Goal: Information Seeking & Learning: Check status

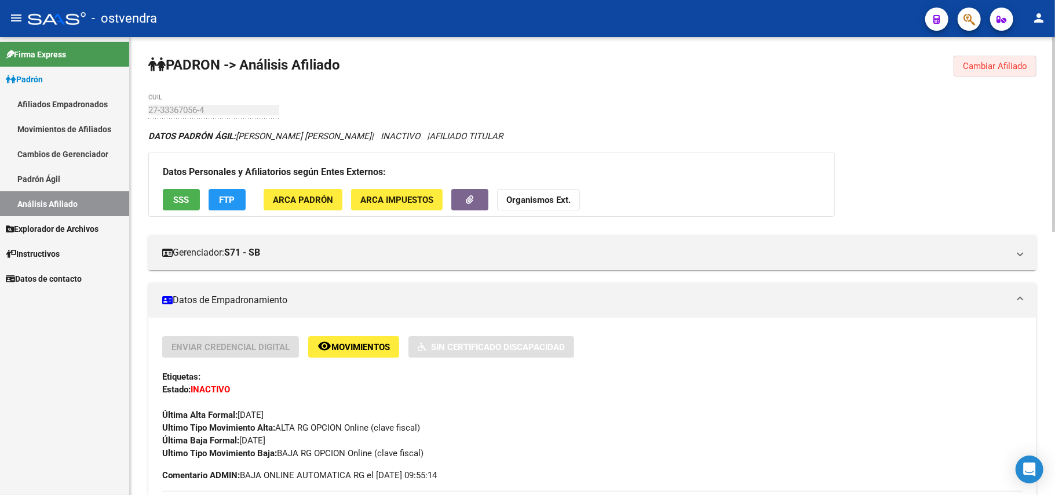
drag, startPoint x: 997, startPoint y: 70, endPoint x: 767, endPoint y: 76, distance: 230.6
click at [996, 70] on span "Cambiar Afiliado" at bounding box center [995, 66] width 64 height 10
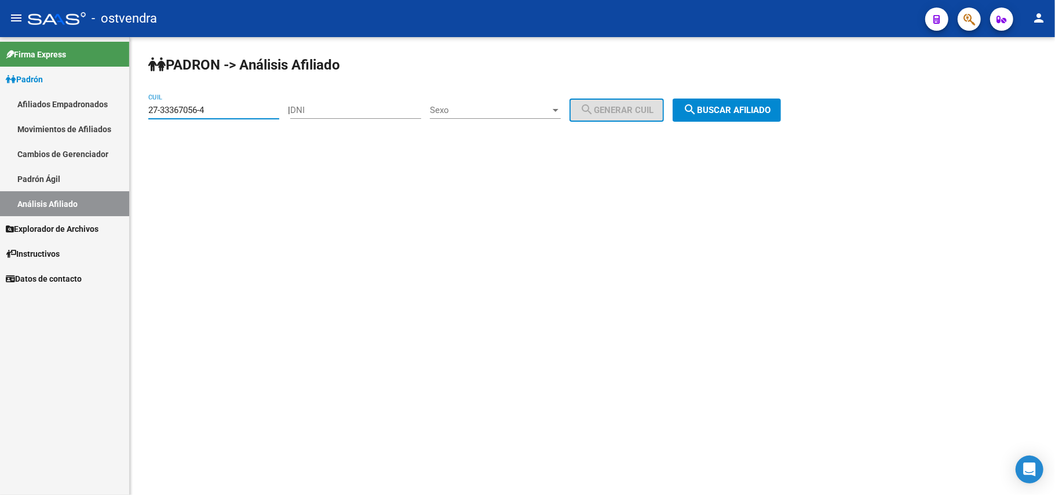
drag, startPoint x: 253, startPoint y: 112, endPoint x: 12, endPoint y: 112, distance: 240.4
click at [10, 112] on mat-sidenav-container "Firma Express Padrón Afiliados Empadronados Movimientos de Afiliados Cambios de…" at bounding box center [527, 266] width 1055 height 458
paste input "27-33442062-6"
type input "27-33442062-6"
click at [707, 118] on button "search Buscar afiliado" at bounding box center [726, 109] width 108 height 23
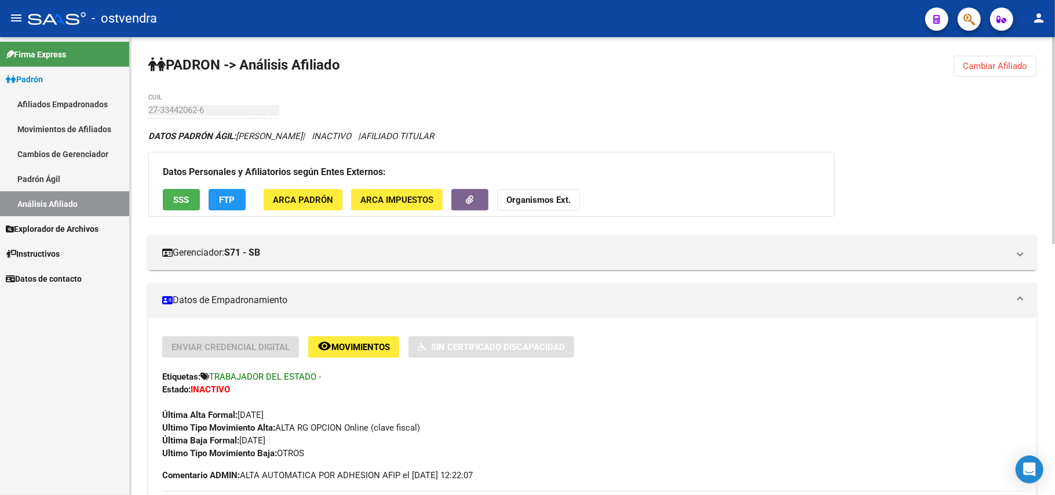
click at [972, 59] on button "Cambiar Afiliado" at bounding box center [994, 66] width 83 height 21
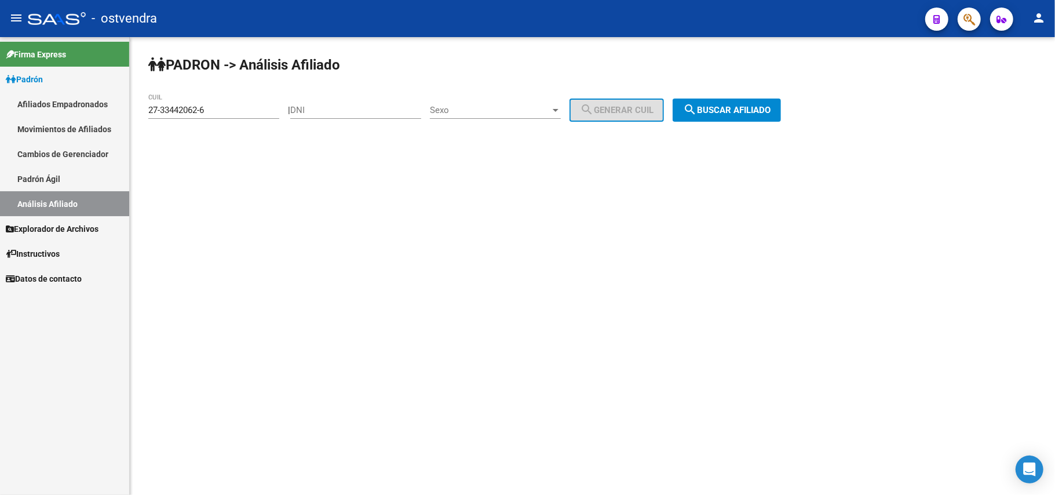
drag, startPoint x: 240, startPoint y: 247, endPoint x: 381, endPoint y: 416, distance: 220.0
click at [249, 248] on mat-sidenav-content "PADRON -> Análisis Afiliado 27-33442062-6 CUIL | DNI Sexo Sexo search Generar C…" at bounding box center [592, 266] width 925 height 458
click at [371, 232] on mat-sidenav-content "PADRON -> Análisis Afiliado 27-33442062-6 CUIL | DNI Sexo Sexo search Generar C…" at bounding box center [592, 266] width 925 height 458
click at [740, 117] on button "search Buscar afiliado" at bounding box center [726, 109] width 108 height 23
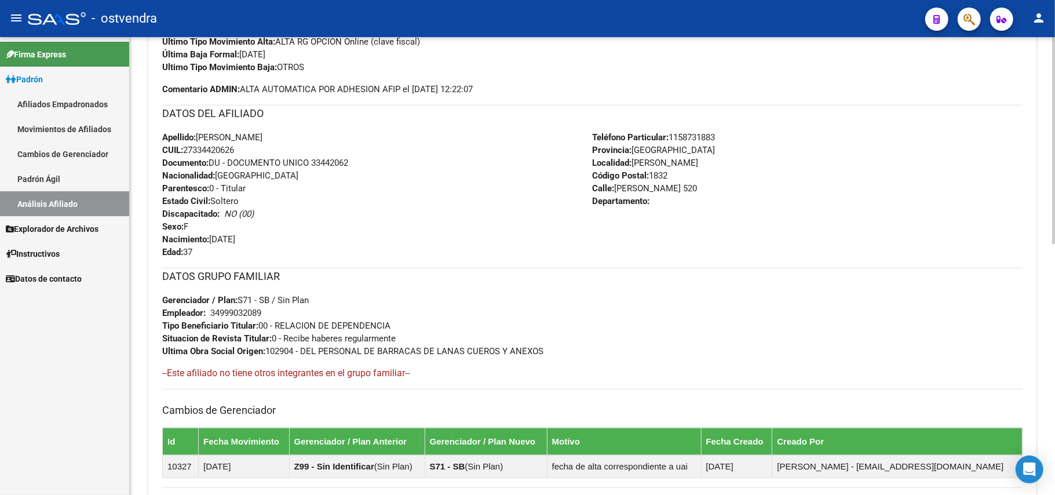
scroll to position [154, 0]
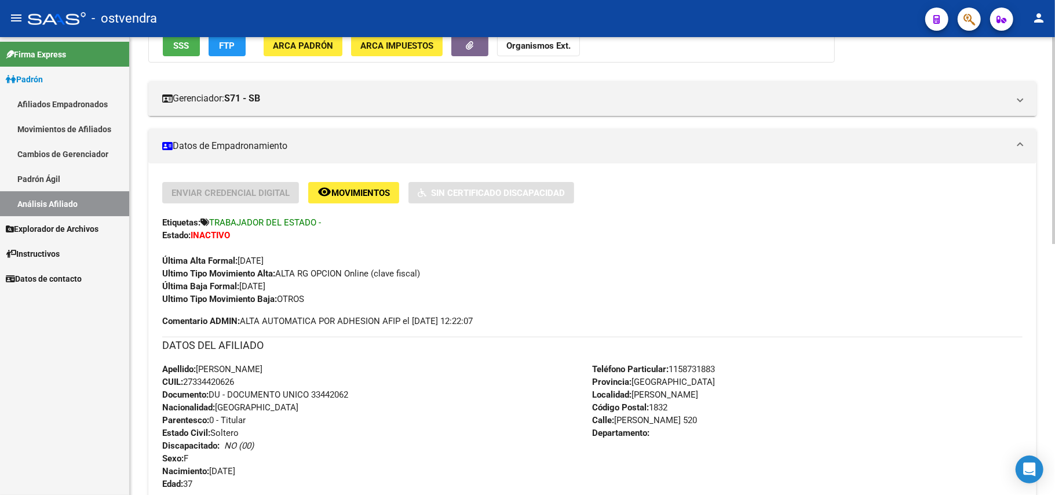
click at [320, 293] on div "Ultimo Tipo Movimiento Baja: OTROS" at bounding box center [592, 299] width 860 height 13
click at [293, 297] on span "Ultimo Tipo Movimiento Baja: OTROS" at bounding box center [233, 299] width 142 height 10
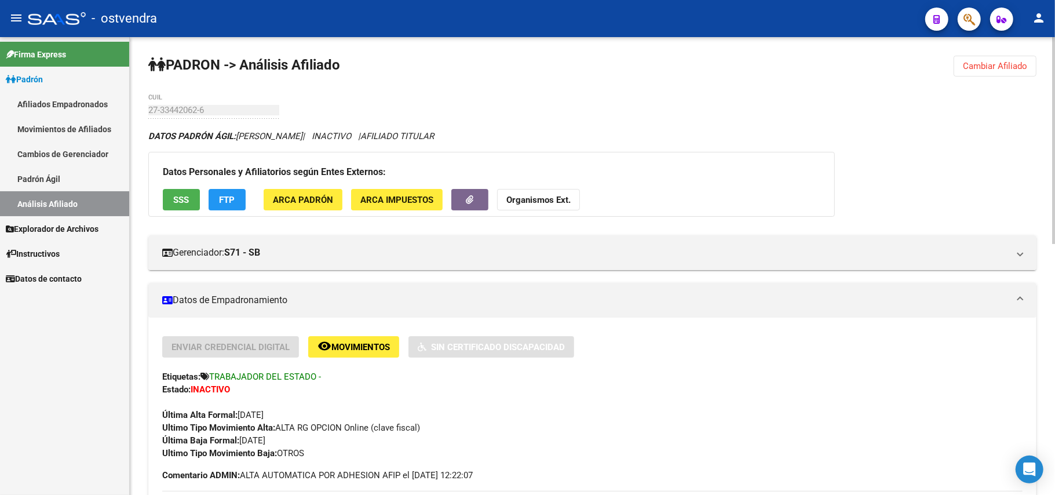
drag, startPoint x: 999, startPoint y: 68, endPoint x: 317, endPoint y: 66, distance: 681.2
click at [964, 76] on button "Cambiar Afiliado" at bounding box center [994, 66] width 83 height 21
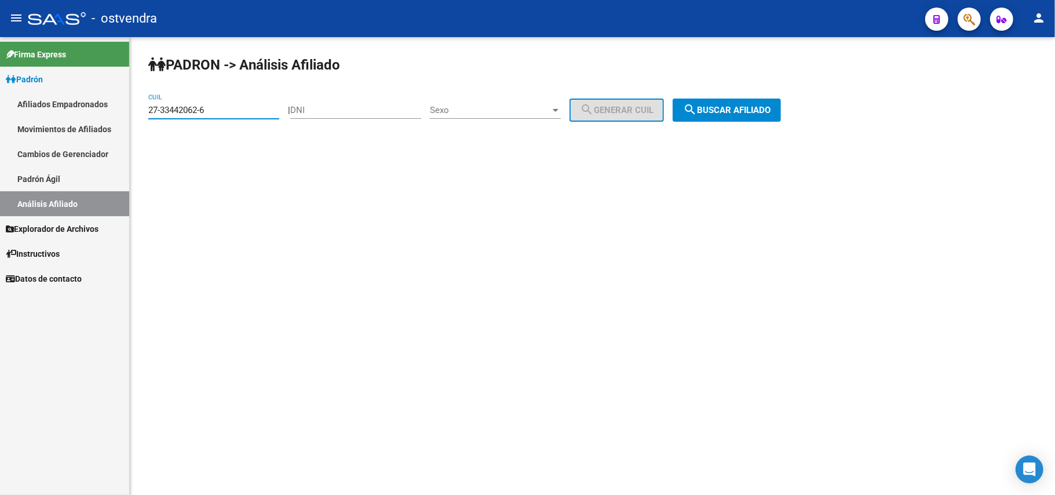
drag, startPoint x: 243, startPoint y: 115, endPoint x: 10, endPoint y: 112, distance: 232.9
click at [10, 112] on mat-sidenav-container "Firma Express Padrón Afiliados Empadronados Movimientos de Afiliados Cambios de…" at bounding box center [527, 266] width 1055 height 458
paste input "27-33980598-4"
drag, startPoint x: 699, startPoint y: 94, endPoint x: 724, endPoint y: 110, distance: 30.2
click at [711, 102] on div "PADRON -> Análisis Afiliado 27-33980598-4 CUIL | DNI Sexo Sexo search Generar C…" at bounding box center [592, 98] width 925 height 122
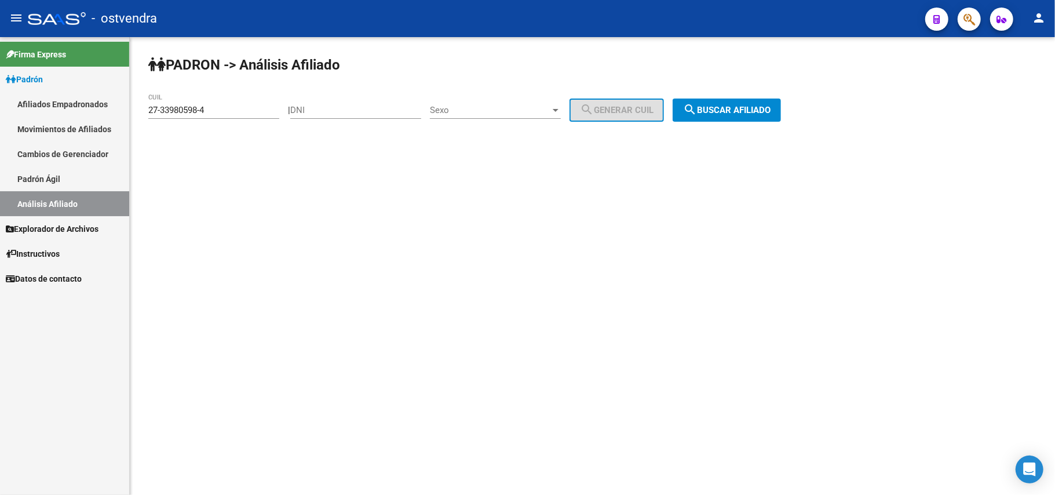
click at [724, 110] on span "search Buscar afiliado" at bounding box center [726, 110] width 87 height 10
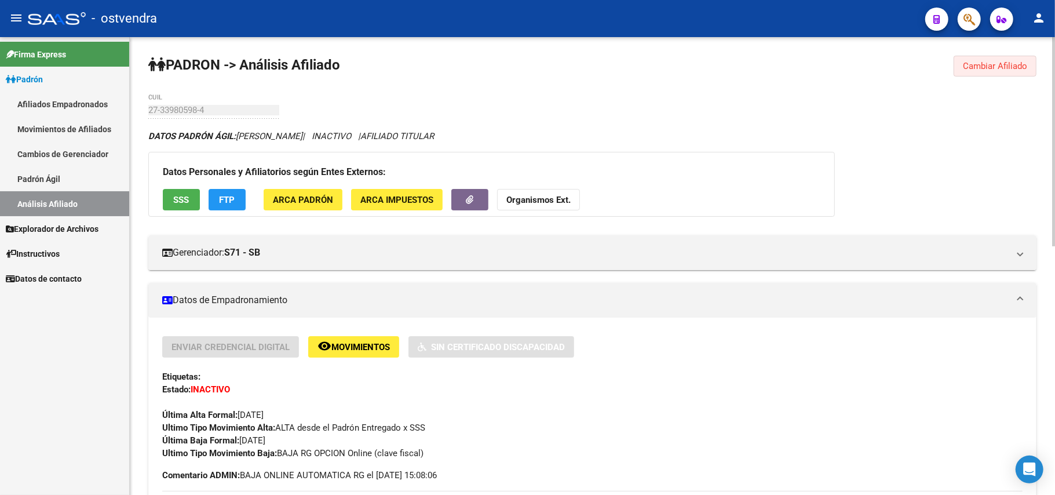
click at [1013, 65] on span "Cambiar Afiliado" at bounding box center [995, 66] width 64 height 10
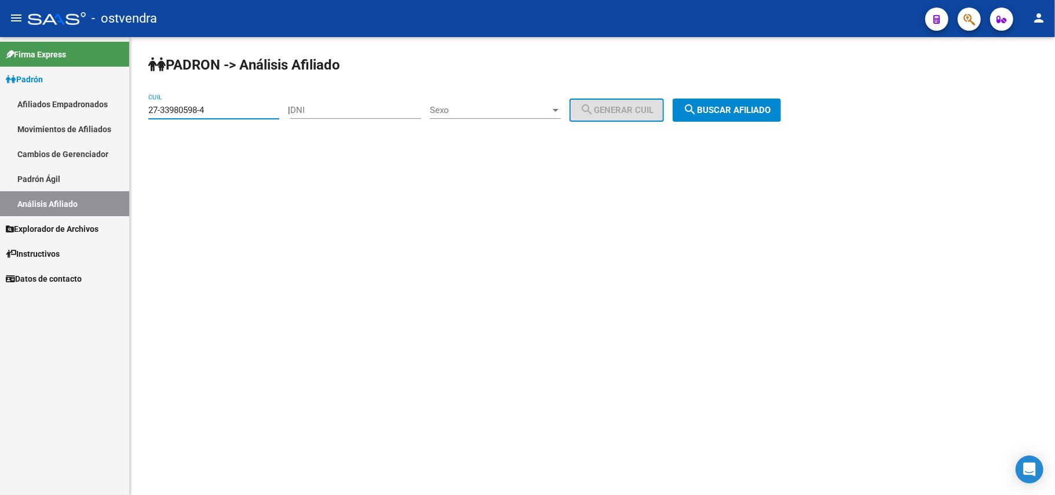
drag, startPoint x: 221, startPoint y: 114, endPoint x: 3, endPoint y: 112, distance: 217.2
click at [0, 112] on mat-sidenav-container "Firma Express Padrón Afiliados Empadronados Movimientos de Afiliados Cambios de…" at bounding box center [527, 266] width 1055 height 458
paste input "4158047-7"
click at [758, 115] on button "search Buscar afiliado" at bounding box center [726, 109] width 108 height 23
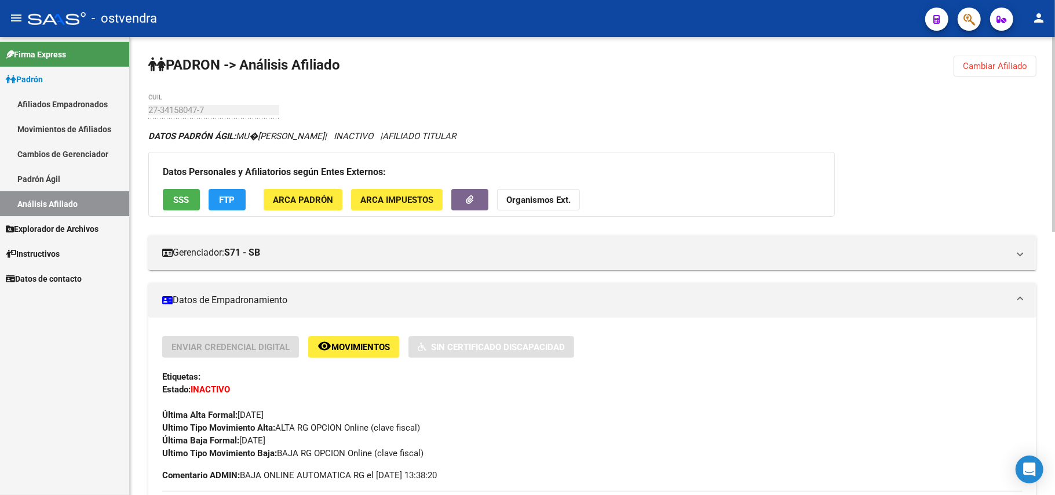
click at [1011, 73] on button "Cambiar Afiliado" at bounding box center [994, 66] width 83 height 21
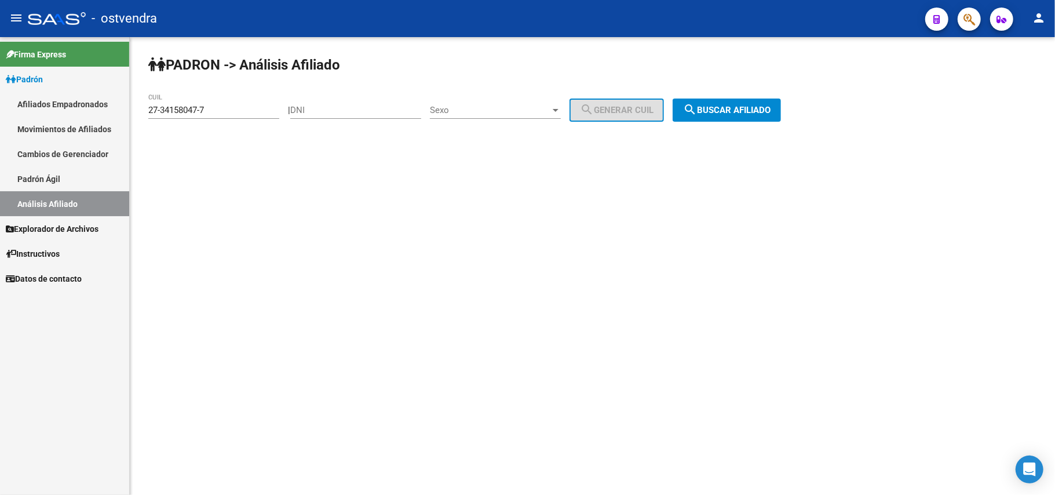
click at [237, 109] on input "27-34158047-7" at bounding box center [213, 110] width 131 height 10
drag, startPoint x: 17, startPoint y: 110, endPoint x: 10, endPoint y: 120, distance: 12.5
click at [10, 120] on mat-sidenav-container "Firma Express Padrón Afiliados Empadronados Movimientos de Afiliados Cambios de…" at bounding box center [527, 266] width 1055 height 458
paste input
click at [741, 111] on span "search Buscar afiliado" at bounding box center [726, 110] width 87 height 10
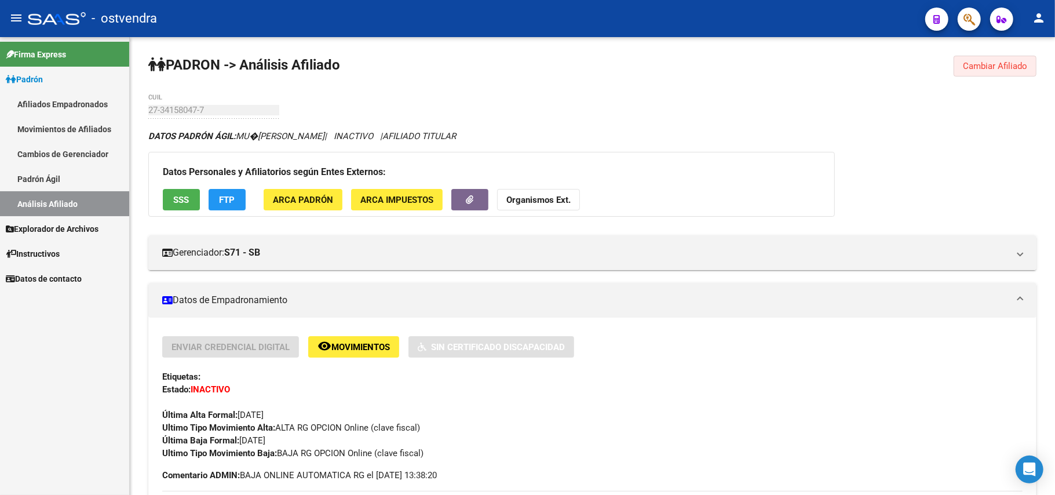
drag, startPoint x: 980, startPoint y: 63, endPoint x: 396, endPoint y: 87, distance: 584.3
click at [988, 68] on span "Cambiar Afiliado" at bounding box center [995, 66] width 64 height 10
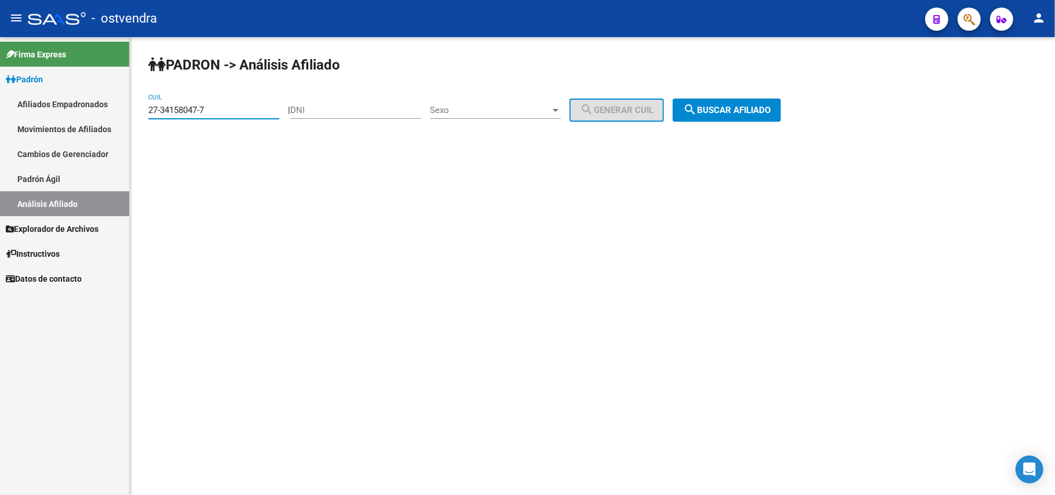
click at [242, 110] on input "27-34158047-7" at bounding box center [213, 110] width 131 height 10
drag, startPoint x: 188, startPoint y: 108, endPoint x: 158, endPoint y: 163, distance: 63.2
click at [17, 109] on mat-sidenav-container "Firma Express Padrón Afiliados Empadronados Movimientos de Afiliados Cambios de…" at bounding box center [527, 266] width 1055 height 458
paste input "5020878-5"
type input "27-35020878-5"
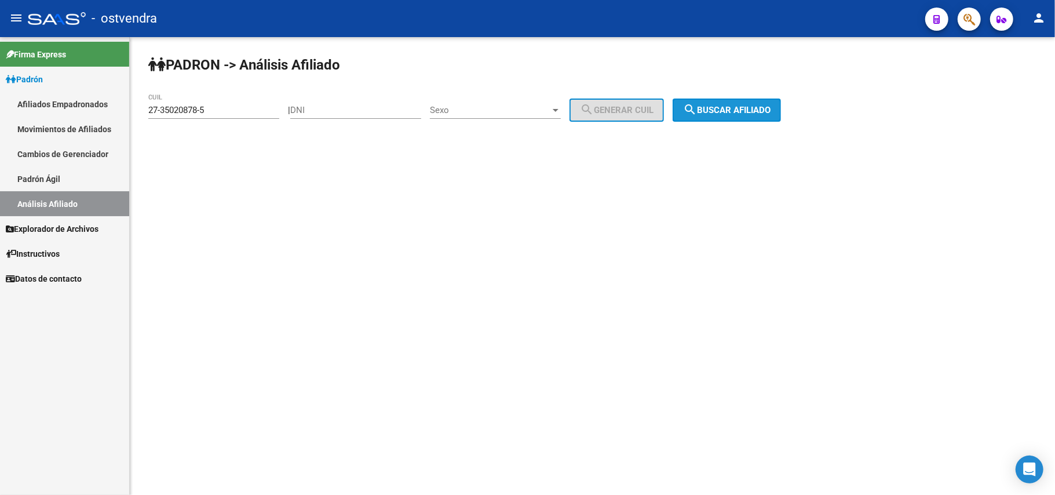
click at [710, 112] on span "search Buscar afiliado" at bounding box center [726, 110] width 87 height 10
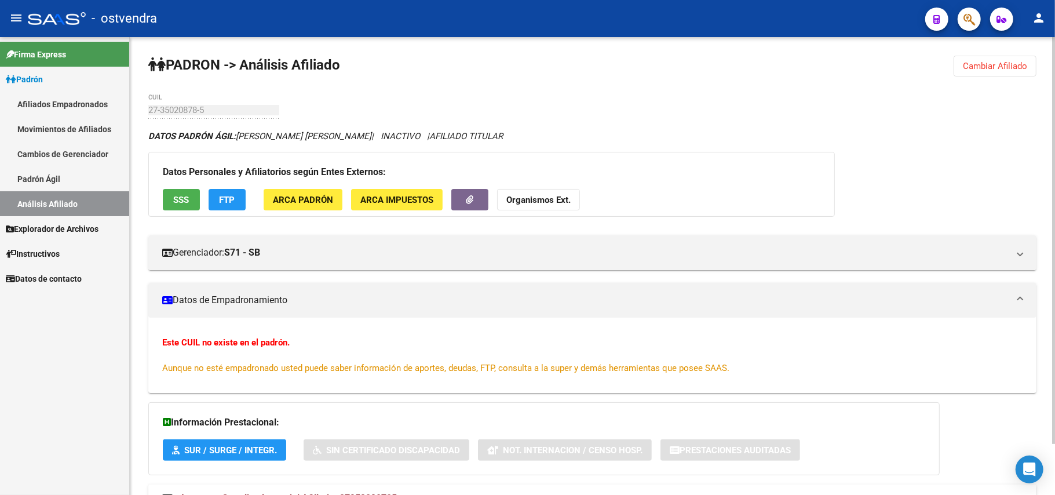
click at [981, 70] on span "Cambiar Afiliado" at bounding box center [995, 66] width 64 height 10
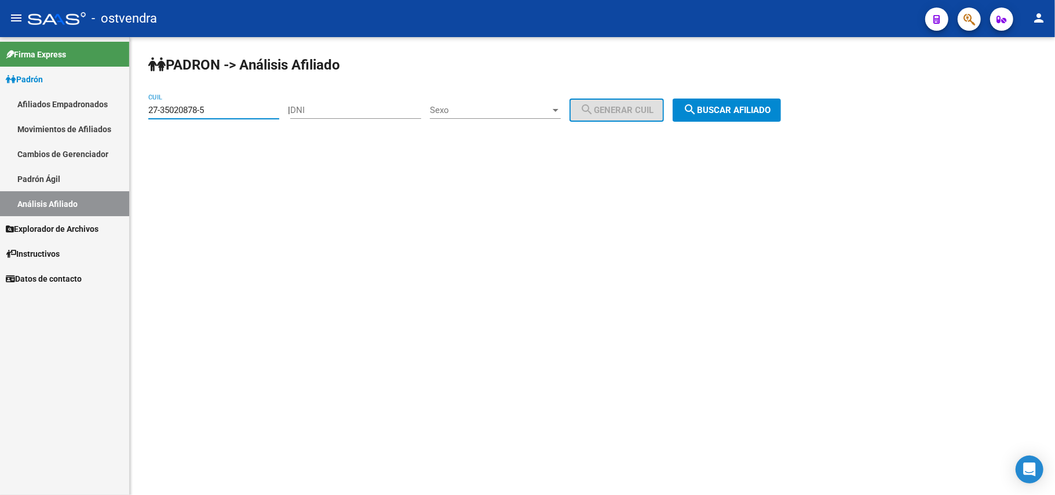
click at [237, 109] on input "27-35020878-5" at bounding box center [213, 110] width 131 height 10
drag, startPoint x: 214, startPoint y: 109, endPoint x: 0, endPoint y: 109, distance: 213.7
click at [0, 109] on mat-sidenav-container "Firma Express Padrón Afiliados Empadronados Movimientos de Afiliados Cambios de…" at bounding box center [527, 266] width 1055 height 458
paste input "27-35020878-5"
type input "27-35020878-5"
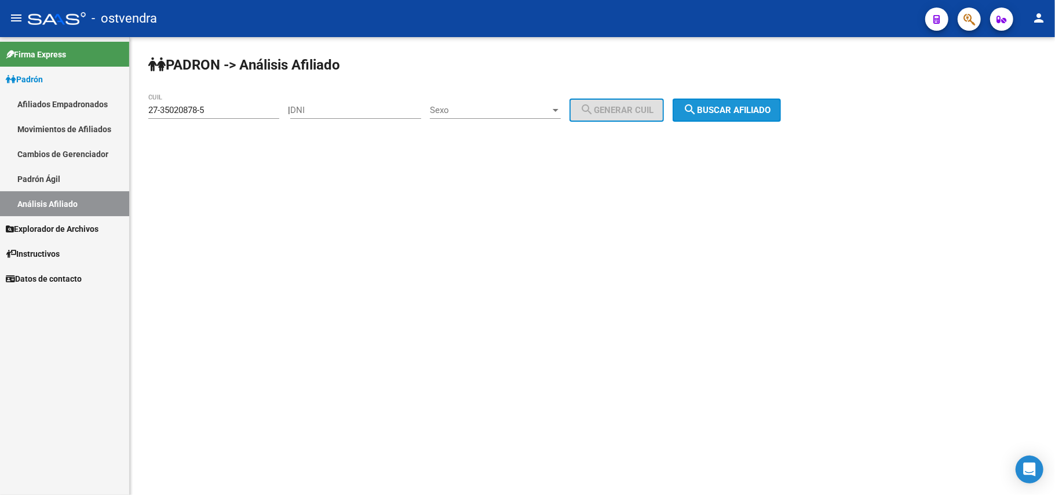
click at [717, 116] on button "search Buscar afiliado" at bounding box center [726, 109] width 108 height 23
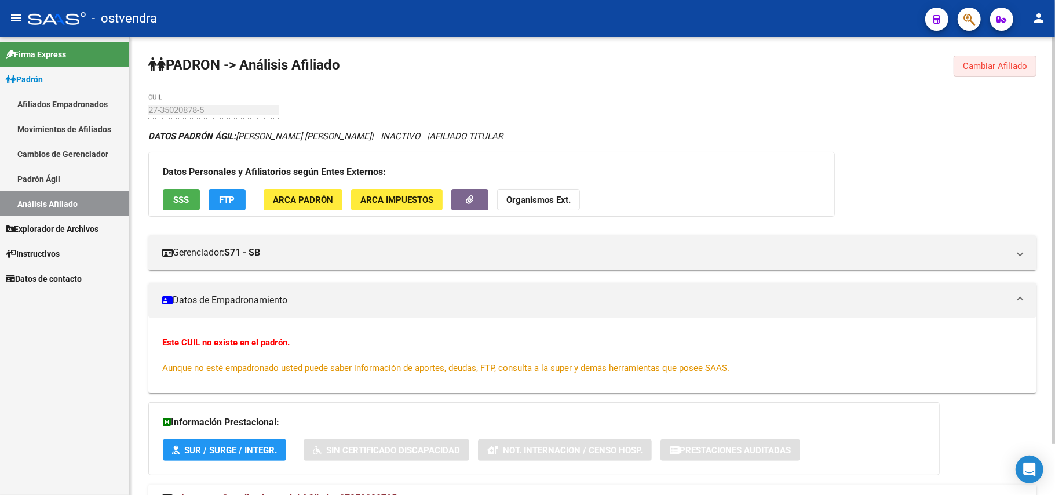
click at [978, 63] on span "Cambiar Afiliado" at bounding box center [995, 66] width 64 height 10
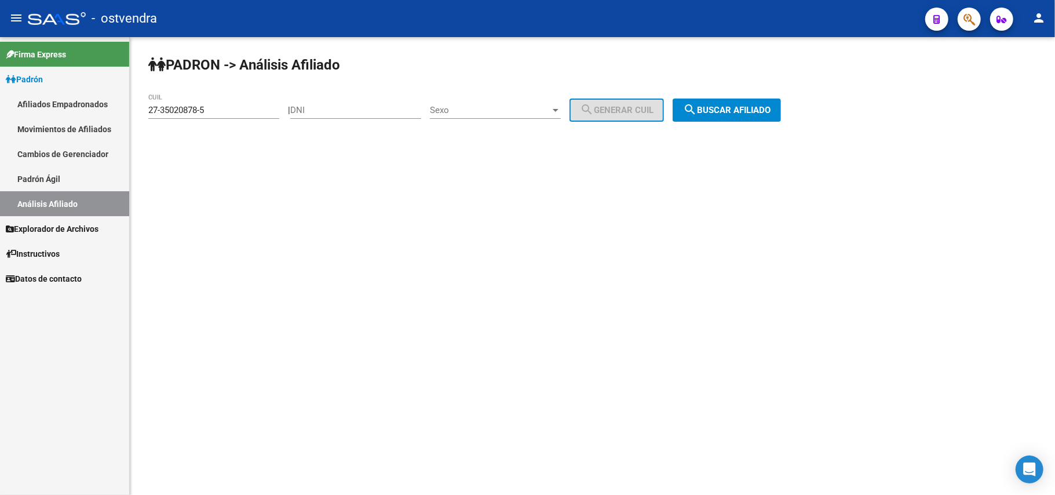
click at [225, 114] on input "27-35020878-5" at bounding box center [213, 110] width 131 height 10
drag, startPoint x: 94, startPoint y: 108, endPoint x: 60, endPoint y: 109, distance: 33.6
click at [60, 109] on mat-sidenav-container "Firma Express Padrón Afiliados Empadronados Movimientos de Afiliados Cambios de…" at bounding box center [527, 266] width 1055 height 458
paste input "27-35800554-9"
click at [735, 112] on span "search Buscar afiliado" at bounding box center [726, 110] width 87 height 10
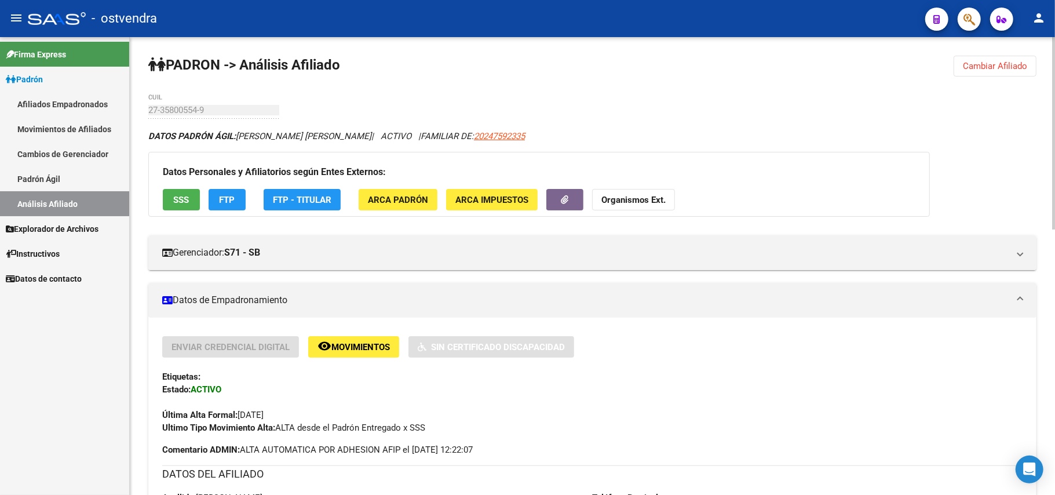
click at [441, 214] on div "Datos Personales y Afiliatorios según Entes Externos: SSS FTP FTP - Titular ARC…" at bounding box center [538, 184] width 781 height 65
drag, startPoint x: 433, startPoint y: 98, endPoint x: 441, endPoint y: 100, distance: 8.2
drag, startPoint x: 994, startPoint y: 60, endPoint x: 565, endPoint y: 141, distance: 436.2
click at [986, 61] on span "Cambiar Afiliado" at bounding box center [995, 66] width 64 height 10
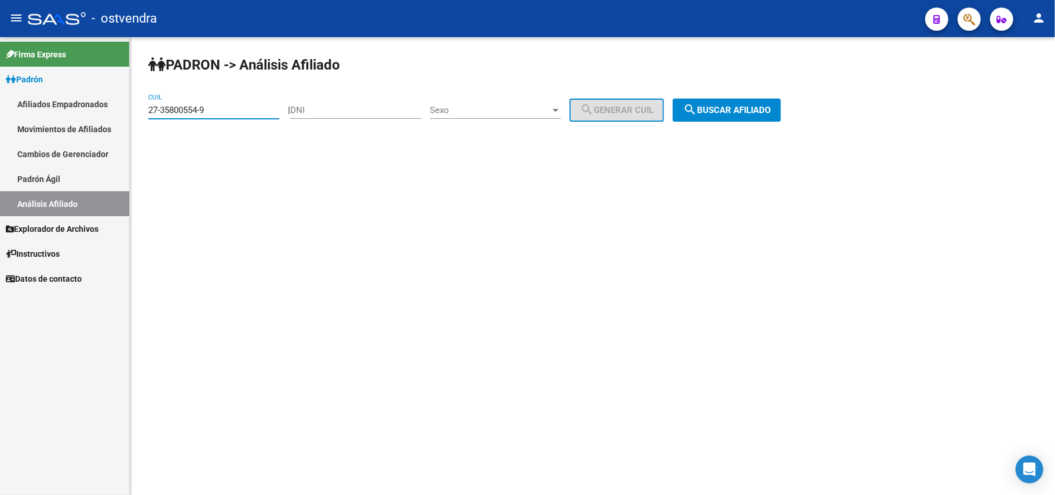
click at [235, 107] on input "27-35800554-9" at bounding box center [213, 110] width 131 height 10
drag, startPoint x: 227, startPoint y: 107, endPoint x: 0, endPoint y: 140, distance: 229.4
click at [0, 140] on mat-sidenav-container "Firma Express Padrón Afiliados Empadronados Movimientos de Afiliados Cambios de…" at bounding box center [527, 266] width 1055 height 458
paste input "912193-3"
click at [749, 112] on span "search Buscar afiliado" at bounding box center [726, 110] width 87 height 10
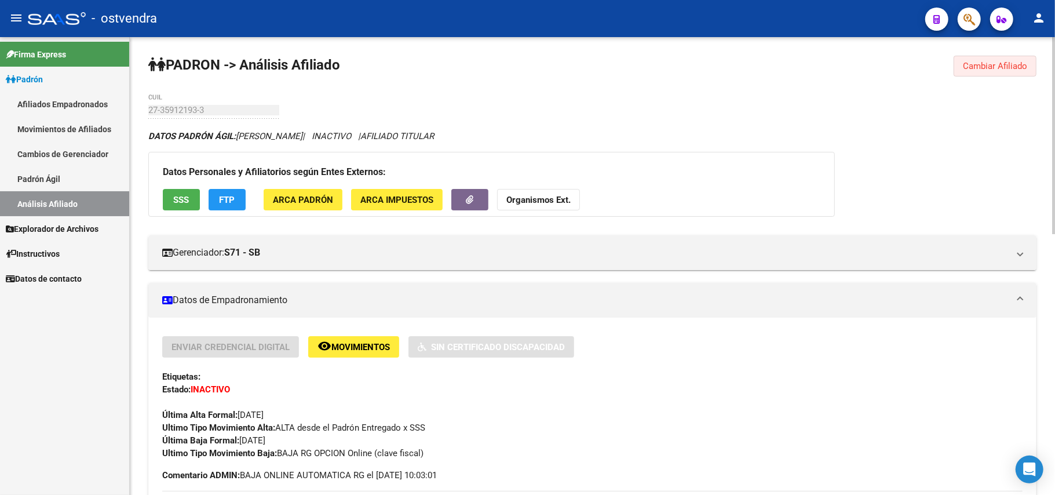
click at [985, 71] on button "Cambiar Afiliado" at bounding box center [994, 66] width 83 height 21
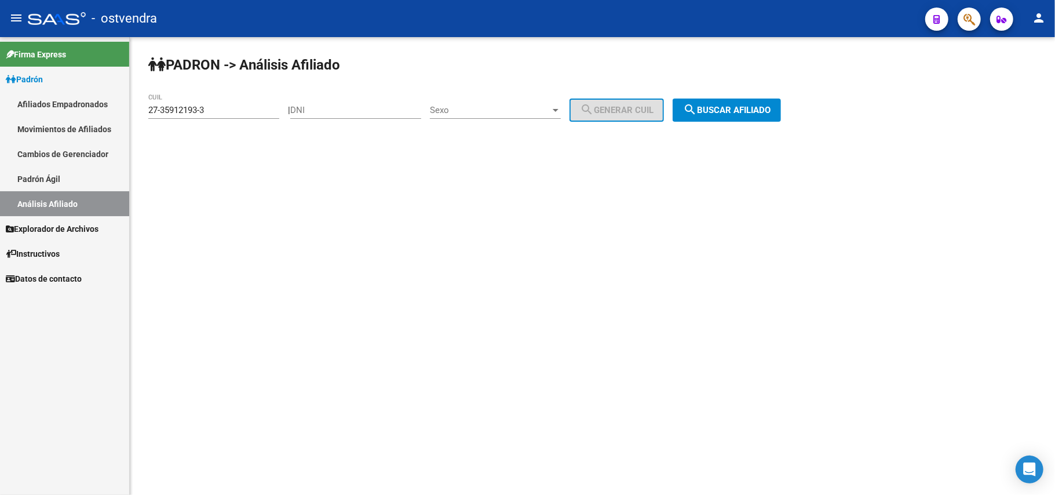
click at [225, 107] on input "27-35912193-3" at bounding box center [213, 110] width 131 height 10
click at [21, 105] on mat-sidenav-container "Firma Express Padrón Afiliados Empadronados Movimientos de Afiliados Cambios de…" at bounding box center [527, 266] width 1055 height 458
paste input
click at [763, 114] on span "search Buscar afiliado" at bounding box center [726, 110] width 87 height 10
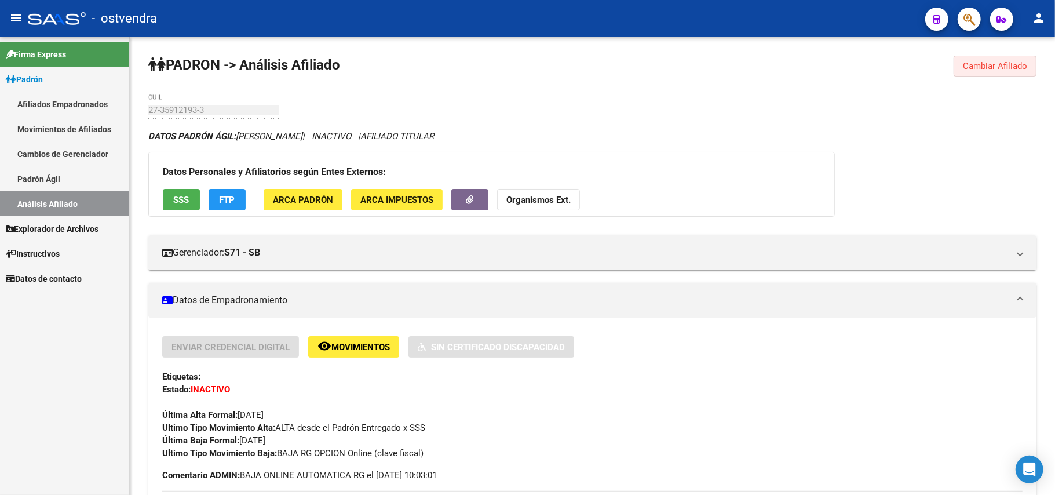
drag, startPoint x: 985, startPoint y: 66, endPoint x: 619, endPoint y: 93, distance: 367.0
click at [978, 66] on span "Cambiar Afiliado" at bounding box center [995, 66] width 64 height 10
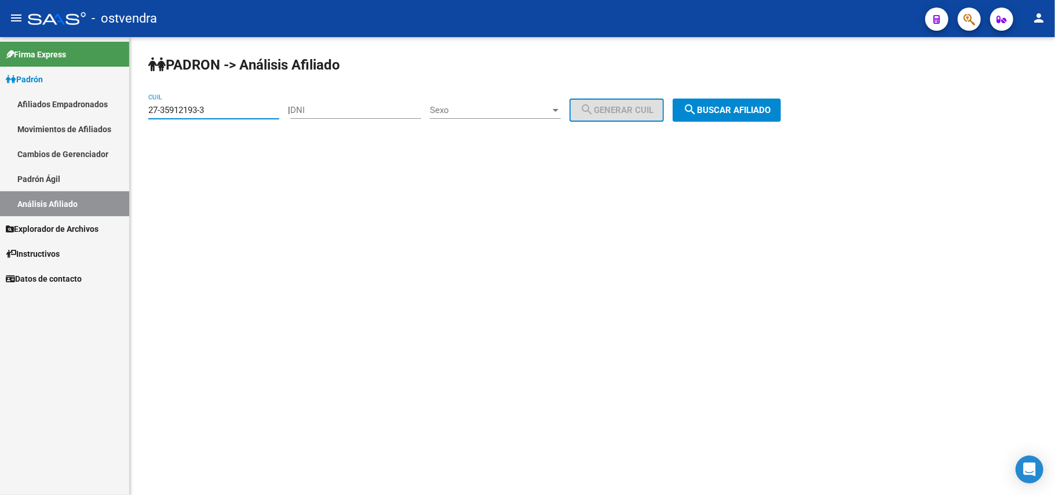
drag, startPoint x: 222, startPoint y: 114, endPoint x: 0, endPoint y: 111, distance: 222.4
click at [0, 111] on mat-sidenav-container "Firma Express Padrón Afiliados Empadronados Movimientos de Afiliados Cambios de…" at bounding box center [527, 266] width 1055 height 458
paste input
click at [770, 109] on span "search Buscar afiliado" at bounding box center [726, 110] width 87 height 10
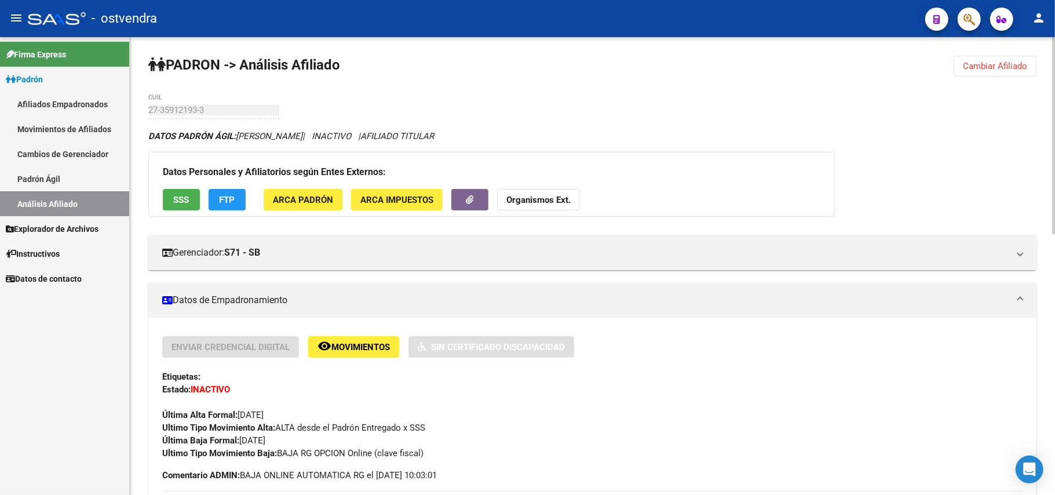
drag, startPoint x: 772, startPoint y: 411, endPoint x: 710, endPoint y: 401, distance: 62.2
click at [770, 411] on div "Última Alta Formal: [DATE]" at bounding box center [592, 408] width 860 height 25
click at [969, 75] on button "Cambiar Afiliado" at bounding box center [994, 66] width 83 height 21
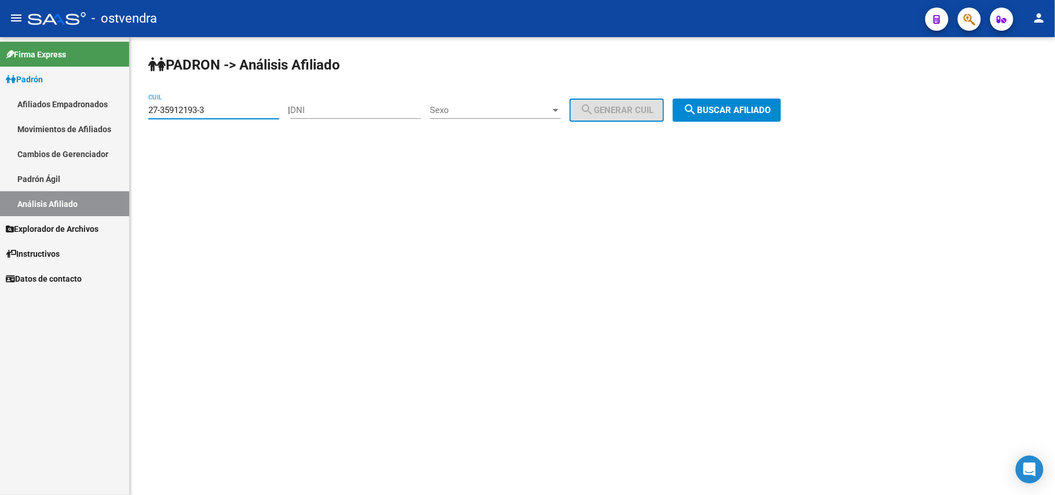
click at [226, 111] on input "27-35912193-3" at bounding box center [213, 110] width 131 height 10
click at [0, 89] on mat-sidenav-container "Firma Express Padrón Afiliados Empadronados Movimientos de Afiliados Cambios de…" at bounding box center [527, 266] width 1055 height 458
paste input "6170829-1"
click at [722, 103] on button "search Buscar afiliado" at bounding box center [726, 109] width 108 height 23
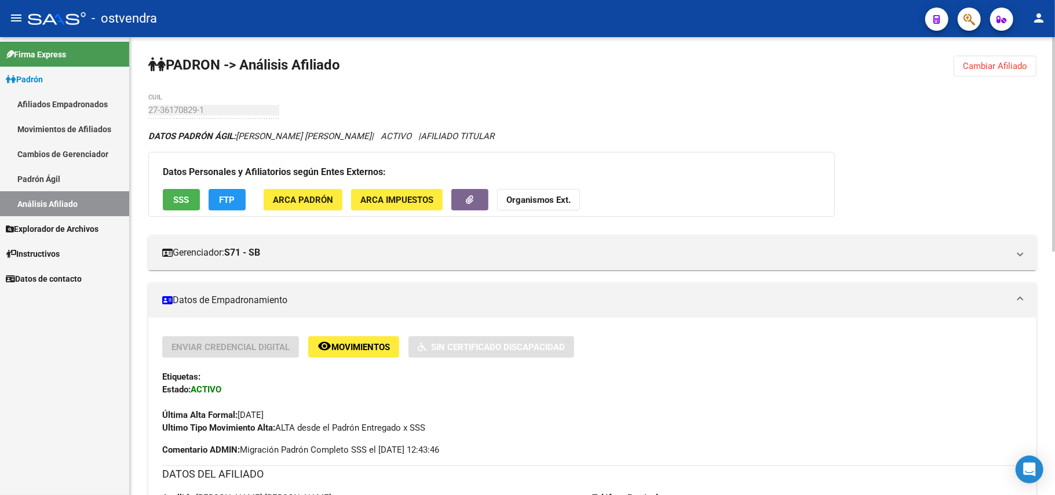
click at [1004, 65] on span "Cambiar Afiliado" at bounding box center [995, 66] width 64 height 10
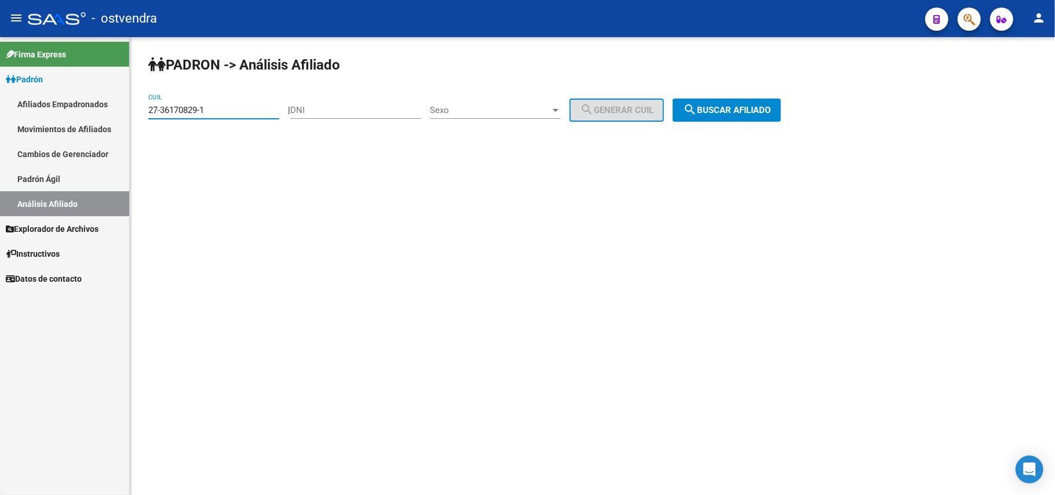
drag, startPoint x: 198, startPoint y: 111, endPoint x: 0, endPoint y: 105, distance: 197.6
click at [0, 105] on mat-sidenav-container "Firma Express Padrón Afiliados Empadronados Movimientos de Afiliados Cambios de…" at bounding box center [527, 266] width 1055 height 458
paste input "287485-3"
click at [723, 115] on button "search Buscar afiliado" at bounding box center [726, 109] width 108 height 23
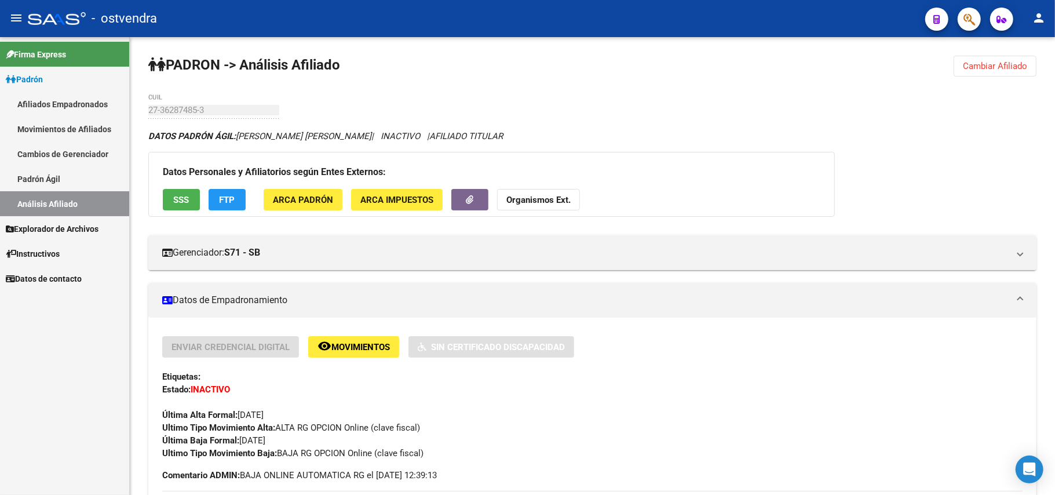
click at [1022, 61] on span "Cambiar Afiliado" at bounding box center [995, 66] width 64 height 10
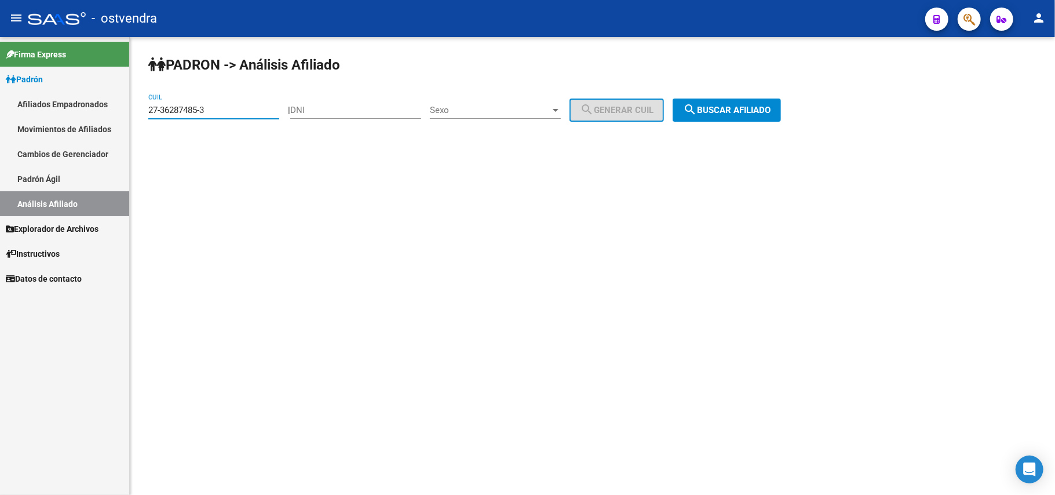
click at [224, 112] on input "27-36287485-3" at bounding box center [213, 110] width 131 height 10
drag, startPoint x: 224, startPoint y: 112, endPoint x: 89, endPoint y: 123, distance: 134.9
click at [90, 123] on mat-sidenav-container "Firma Express Padrón Afiliados Empadronados Movimientos de Afiliados Cambios de…" at bounding box center [527, 266] width 1055 height 458
paste input "491717-7"
click at [697, 112] on mat-icon "search" at bounding box center [690, 110] width 14 height 14
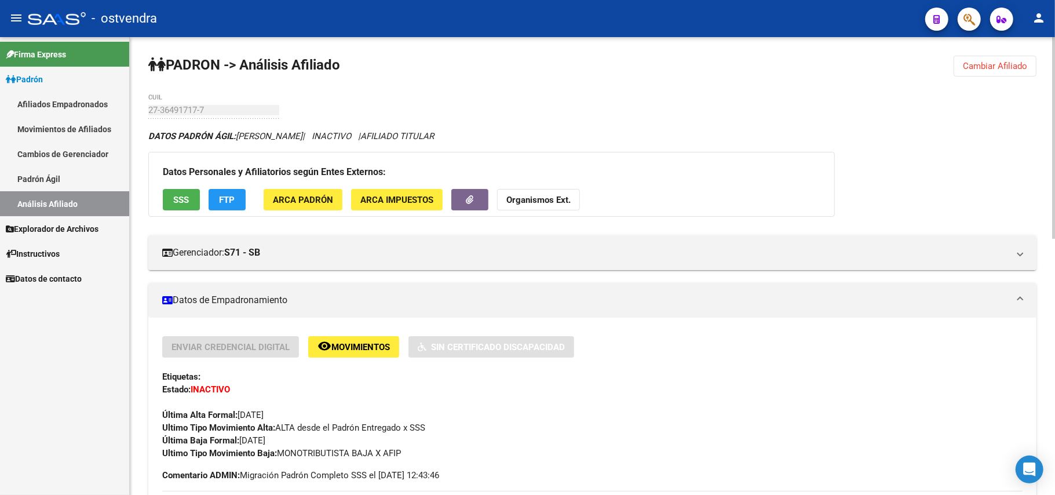
scroll to position [232, 0]
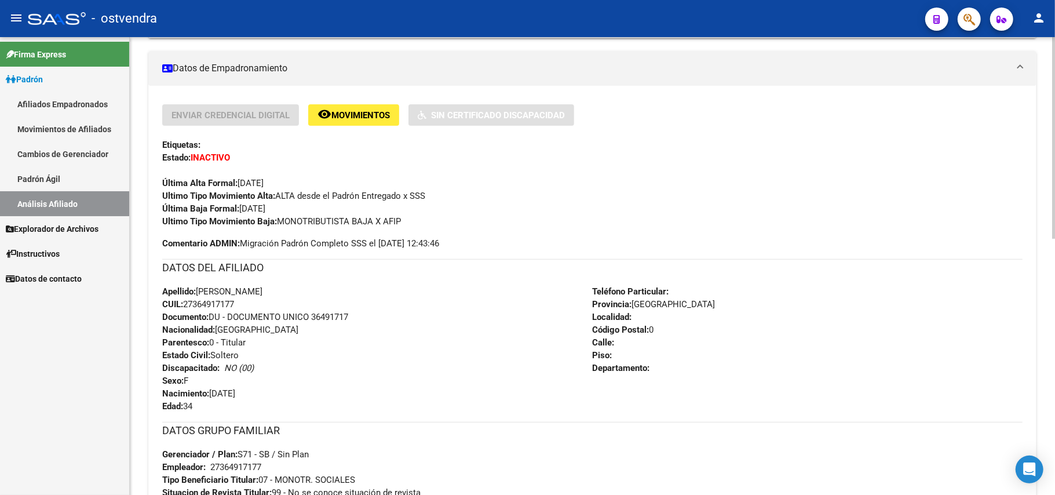
drag, startPoint x: 450, startPoint y: 344, endPoint x: 449, endPoint y: 356, distance: 11.6
click at [450, 346] on div "Apellido: [PERSON_NAME] CUIL: 27364917177 Documento: DU - DOCUMENTO UNICO 36491…" at bounding box center [377, 348] width 430 height 127
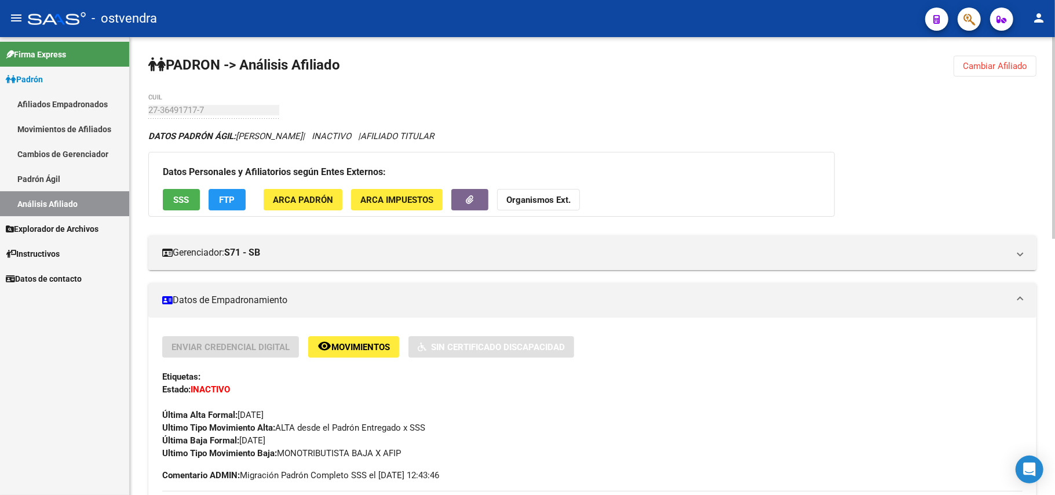
click at [983, 64] on span "Cambiar Afiliado" at bounding box center [995, 66] width 64 height 10
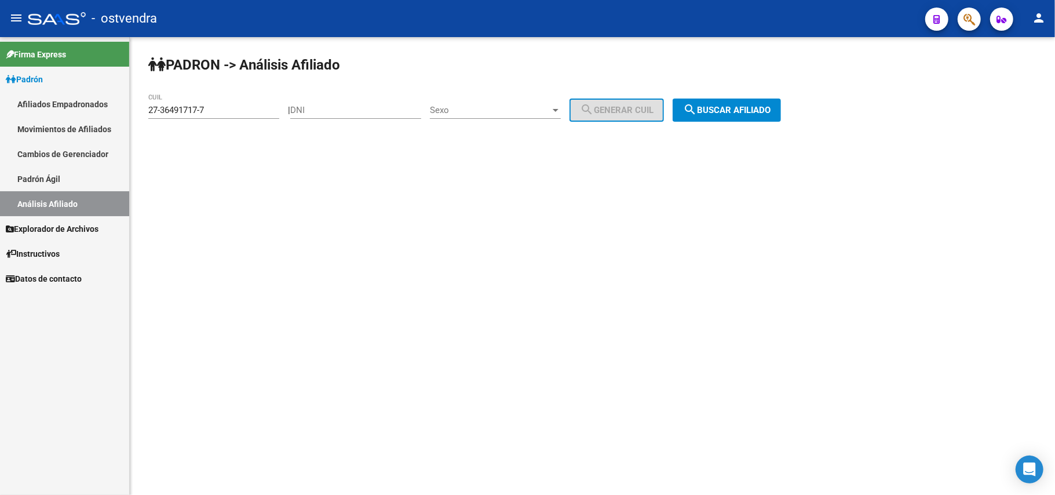
click at [217, 109] on input "27-36491717-7" at bounding box center [213, 110] width 131 height 10
drag, startPoint x: 217, startPoint y: 109, endPoint x: 124, endPoint y: 96, distance: 93.6
click at [124, 96] on mat-sidenav-container "Firma Express Padrón Afiliados Empadronados Movimientos de Afiliados Cambios de…" at bounding box center [527, 266] width 1055 height 458
paste input "8630720-8"
click at [737, 123] on div "PADRON -> Análisis Afiliado 27-38630720-8 CUIL | DNI Sexo Sexo search Generar C…" at bounding box center [592, 98] width 925 height 122
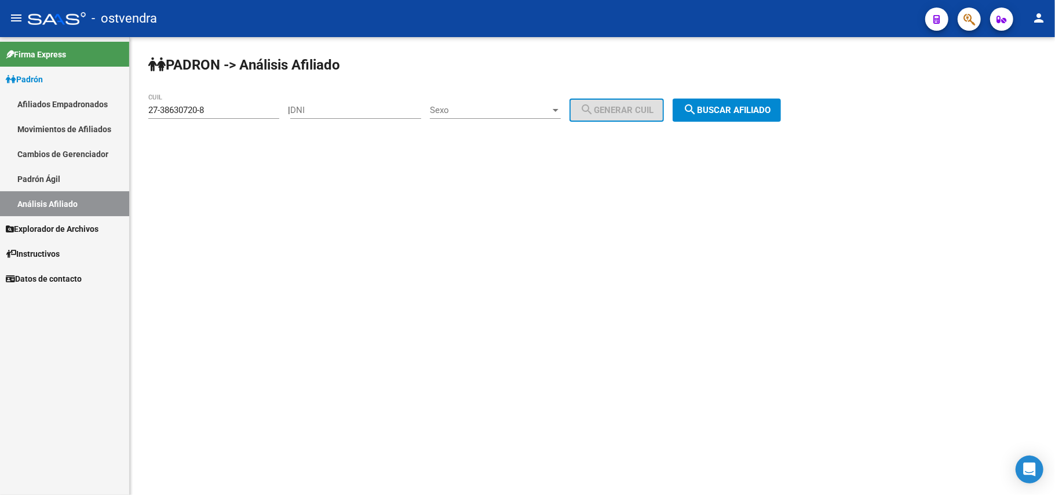
click at [744, 102] on button "search Buscar afiliado" at bounding box center [726, 109] width 108 height 23
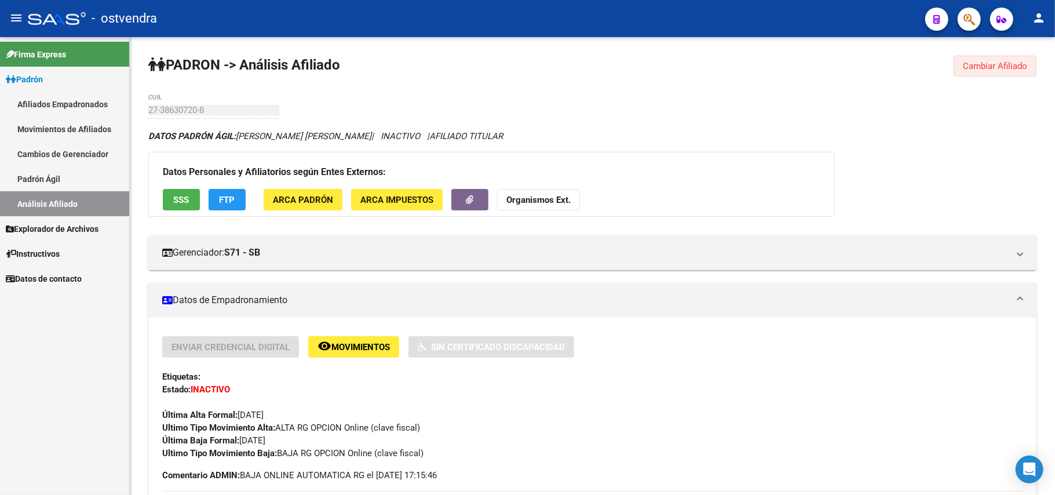
drag, startPoint x: 981, startPoint y: 70, endPoint x: 964, endPoint y: 77, distance: 18.2
click at [988, 57] on button "Cambiar Afiliado" at bounding box center [994, 66] width 83 height 21
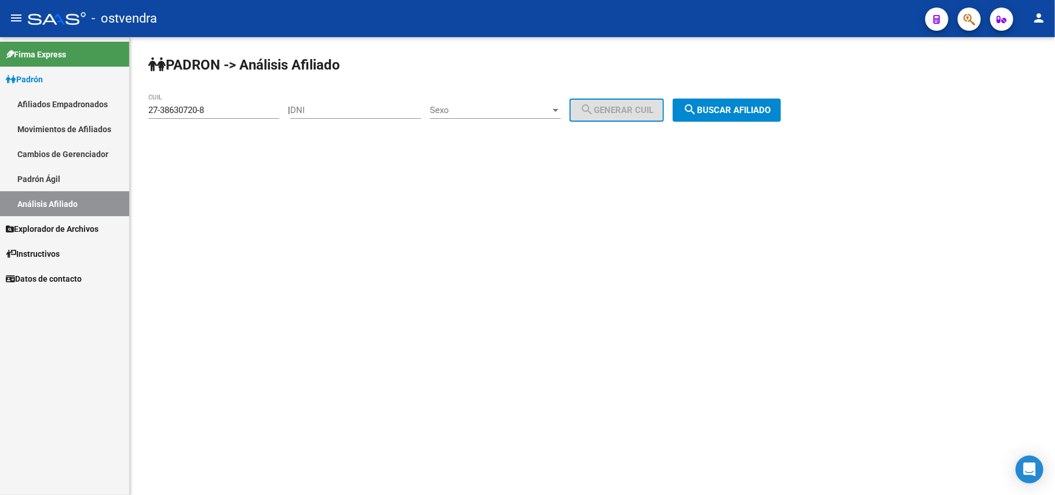
click at [265, 112] on input "27-38630720-8" at bounding box center [213, 110] width 131 height 10
click at [0, 79] on mat-sidenav-container "Firma Express Padrón Afiliados Empadronados Movimientos de Afiliados Cambios de…" at bounding box center [527, 266] width 1055 height 458
paste input "9207932-2"
click at [766, 110] on span "search Buscar afiliado" at bounding box center [726, 110] width 87 height 10
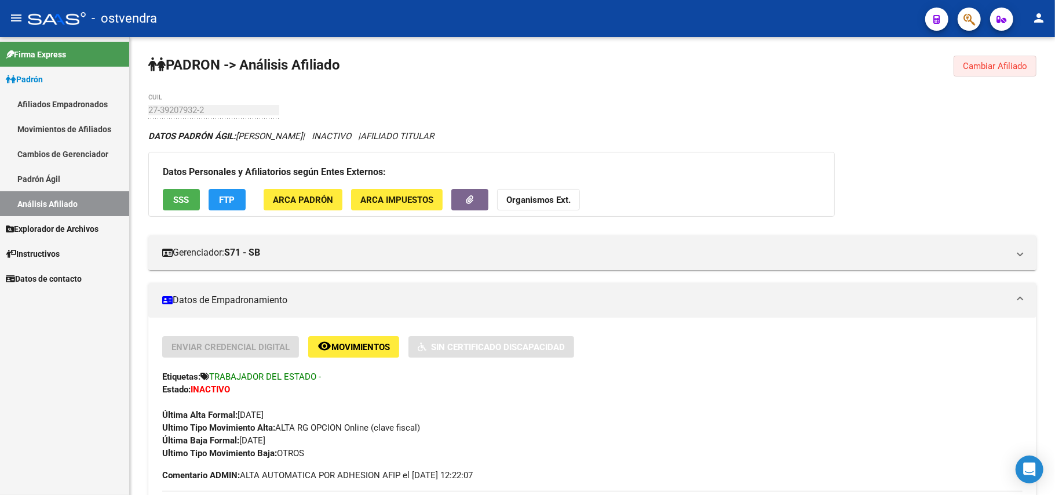
drag, startPoint x: 994, startPoint y: 65, endPoint x: 456, endPoint y: 63, distance: 537.5
click at [992, 65] on span "Cambiar Afiliado" at bounding box center [995, 66] width 64 height 10
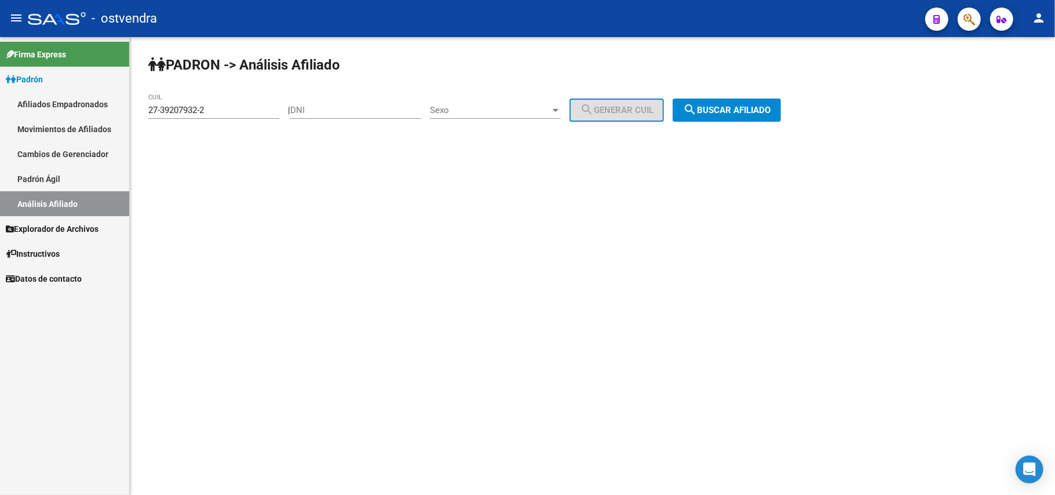
click at [231, 116] on div "27-39207932-2 CUIL" at bounding box center [213, 106] width 131 height 25
click at [232, 114] on input "27-39207932-2" at bounding box center [213, 110] width 131 height 10
drag, startPoint x: 232, startPoint y: 114, endPoint x: 0, endPoint y: 107, distance: 232.4
click at [0, 107] on mat-sidenav-container "Firma Express Padrón Afiliados Empadronados Movimientos de Afiliados Cambios de…" at bounding box center [527, 266] width 1055 height 458
paste input "347995"
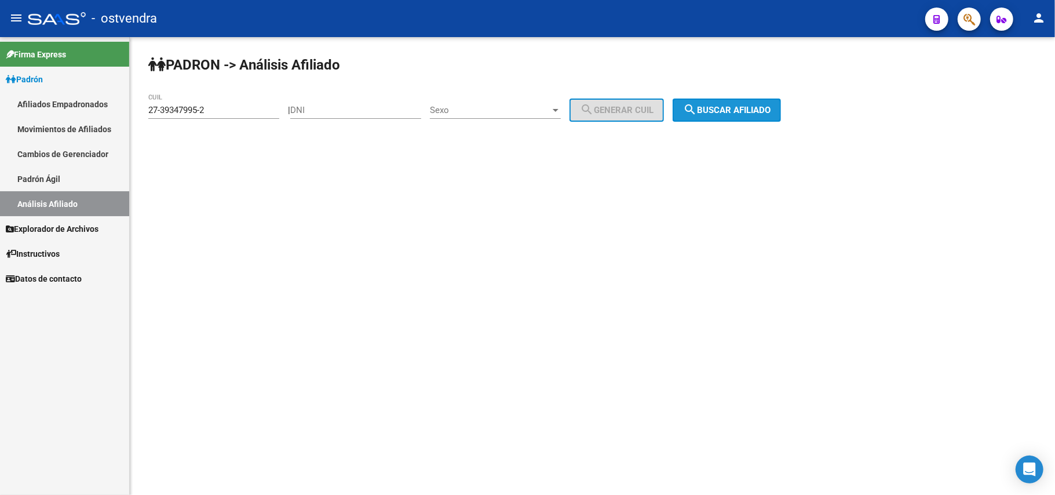
click at [738, 103] on button "search Buscar afiliado" at bounding box center [726, 109] width 108 height 23
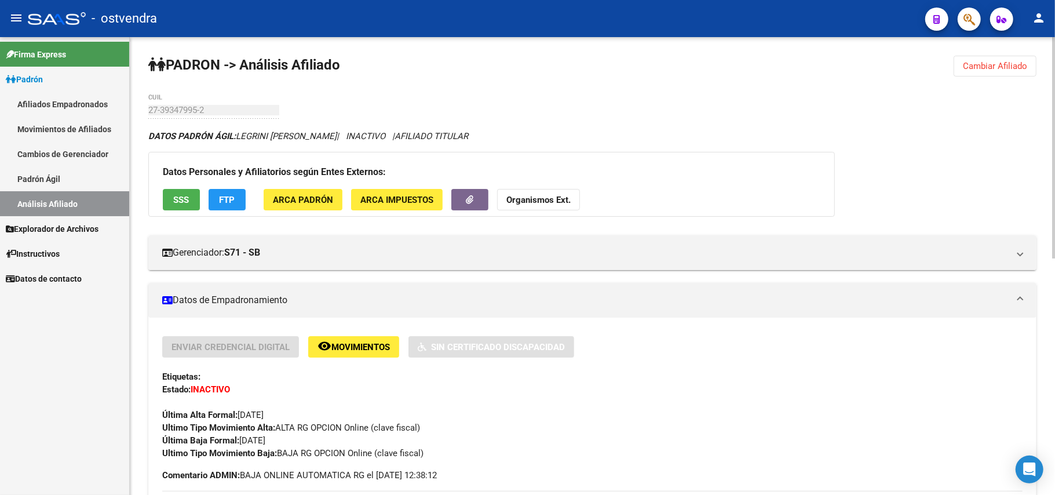
drag, startPoint x: 990, startPoint y: 71, endPoint x: 973, endPoint y: 71, distance: 16.8
click at [977, 71] on button "Cambiar Afiliado" at bounding box center [994, 66] width 83 height 21
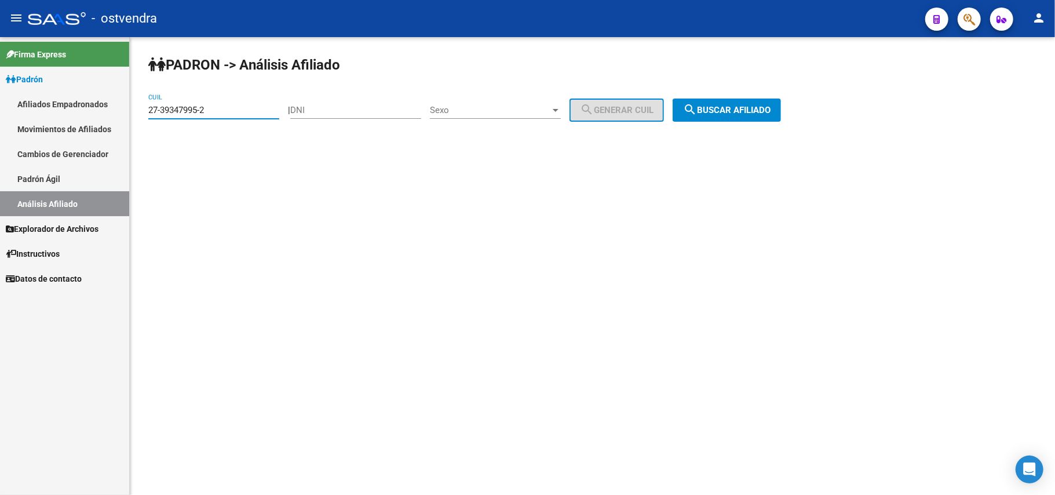
drag, startPoint x: 222, startPoint y: 109, endPoint x: 3, endPoint y: 97, distance: 219.3
click at [5, 98] on mat-sidenav-container "Firma Express Padrón Afiliados Empadronados Movimientos de Afiliados Cambios de…" at bounding box center [527, 266] width 1055 height 458
paste input "40239155-9"
drag, startPoint x: 722, startPoint y: 108, endPoint x: 696, endPoint y: 104, distance: 25.7
click at [718, 108] on span "search Buscar afiliado" at bounding box center [726, 110] width 87 height 10
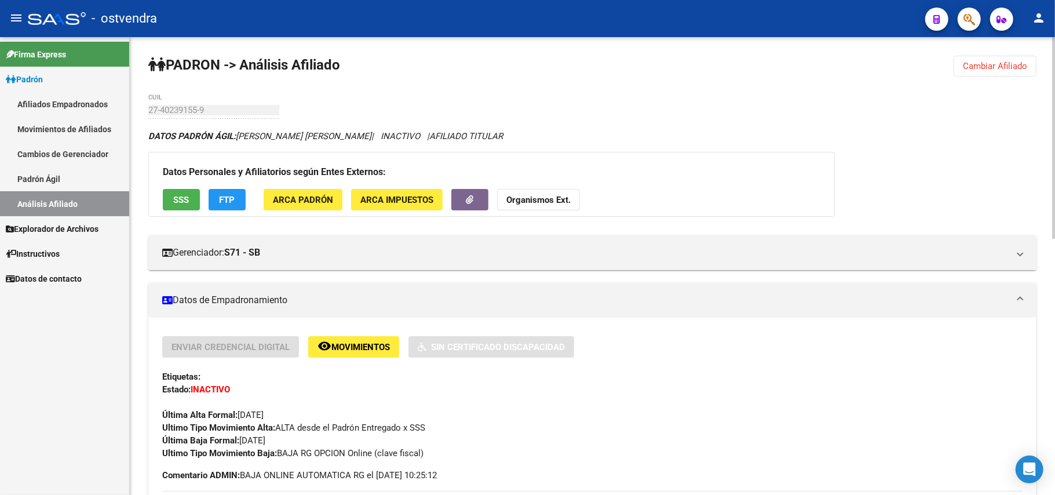
click at [970, 72] on button "Cambiar Afiliado" at bounding box center [994, 66] width 83 height 21
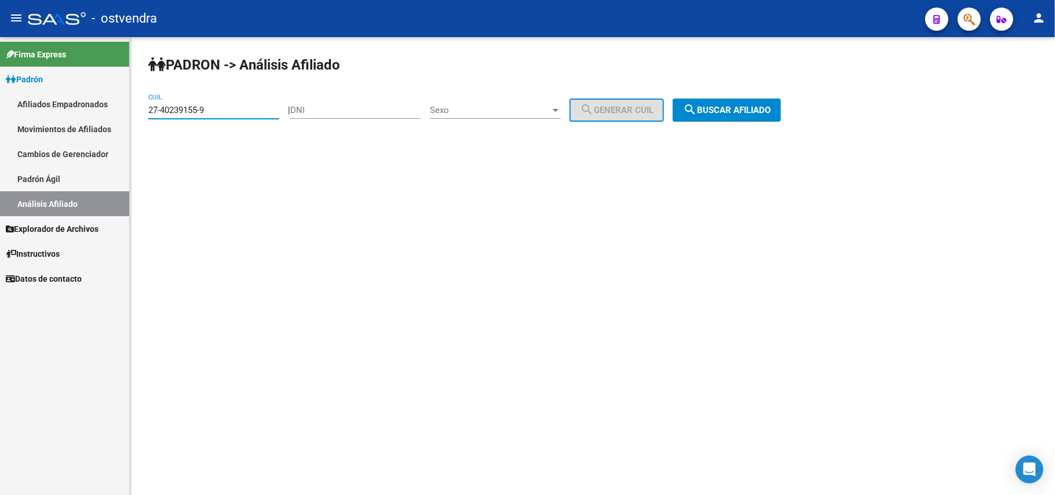
drag, startPoint x: 222, startPoint y: 114, endPoint x: 13, endPoint y: 108, distance: 209.8
click at [13, 108] on mat-sidenav-container "Firma Express Padrón Afiliados Empadronados Movimientos de Afiliados Cambios de…" at bounding box center [527, 266] width 1055 height 458
paste input "1388269-4"
type input "27-41388269-4"
click at [722, 107] on span "search Buscar afiliado" at bounding box center [726, 110] width 87 height 10
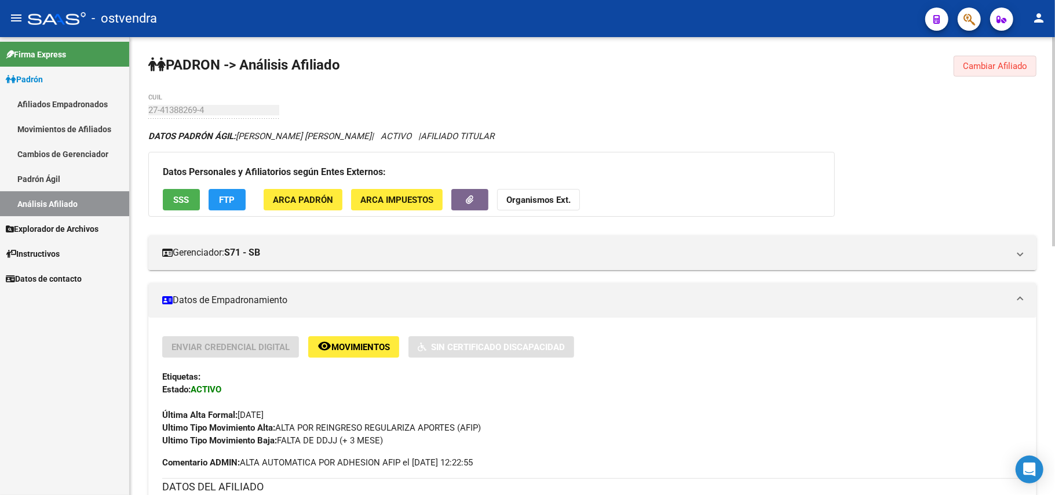
click at [1018, 65] on span "Cambiar Afiliado" at bounding box center [995, 66] width 64 height 10
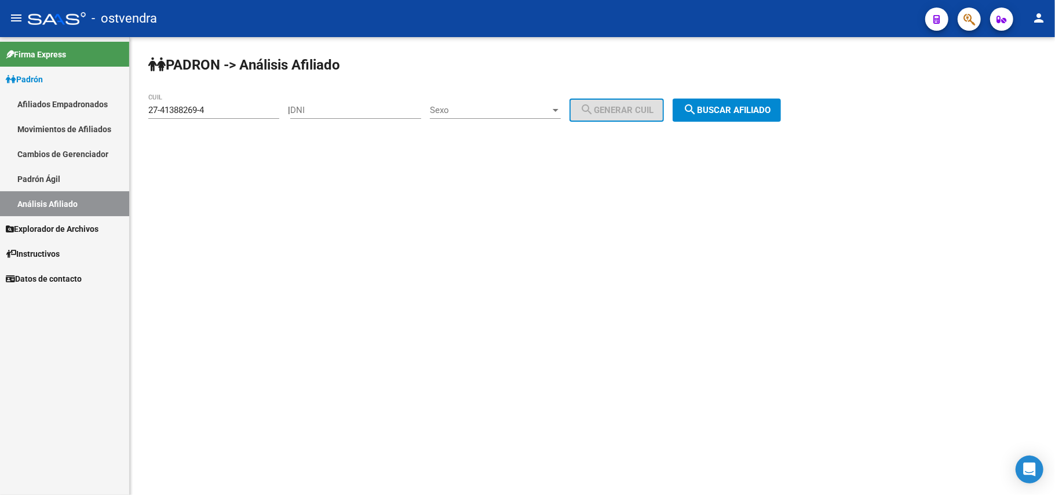
click at [250, 109] on input "27-41388269-4" at bounding box center [213, 110] width 131 height 10
drag, startPoint x: 105, startPoint y: 107, endPoint x: 0, endPoint y: 100, distance: 105.6
click at [0, 100] on mat-sidenav-container "Firma Express Padrón Afiliados Empadronados Movimientos de Afiliados Cambios de…" at bounding box center [527, 266] width 1055 height 458
paste input "27-93876381-5"
type input "27-93876381-5"
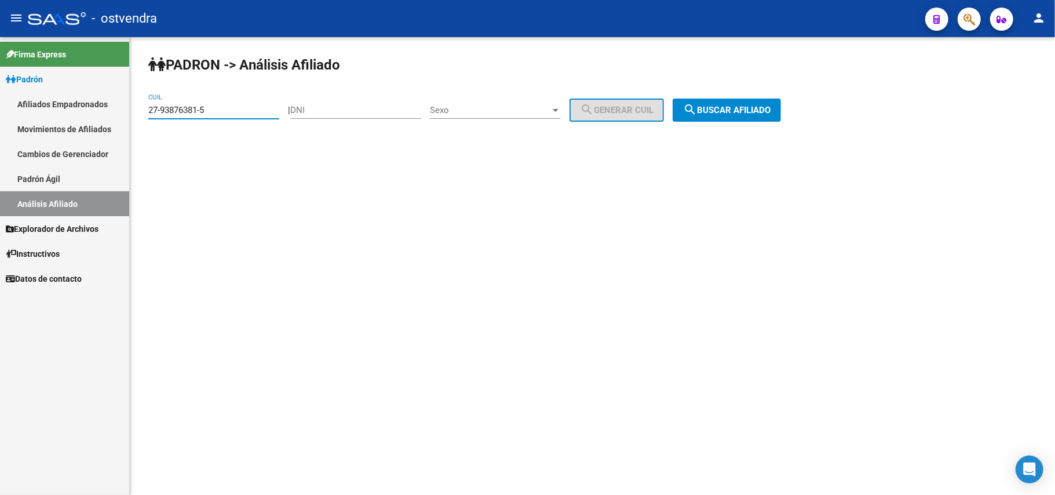
click at [752, 122] on div "PADRON -> Análisis Afiliado 27-93876381-5 CUIL | DNI Sexo Sexo search Generar C…" at bounding box center [592, 98] width 925 height 122
click at [752, 116] on button "search Buscar afiliado" at bounding box center [726, 109] width 108 height 23
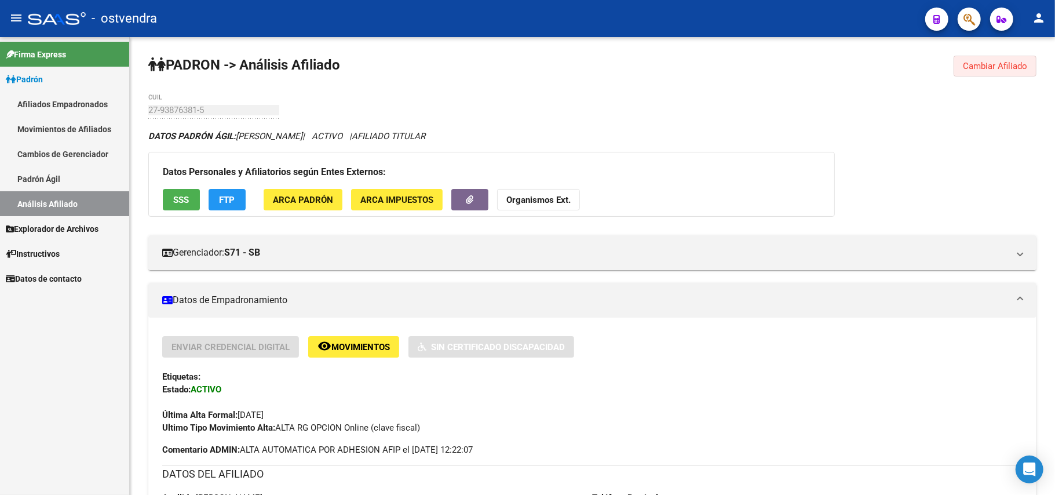
click at [997, 65] on span "Cambiar Afiliado" at bounding box center [995, 66] width 64 height 10
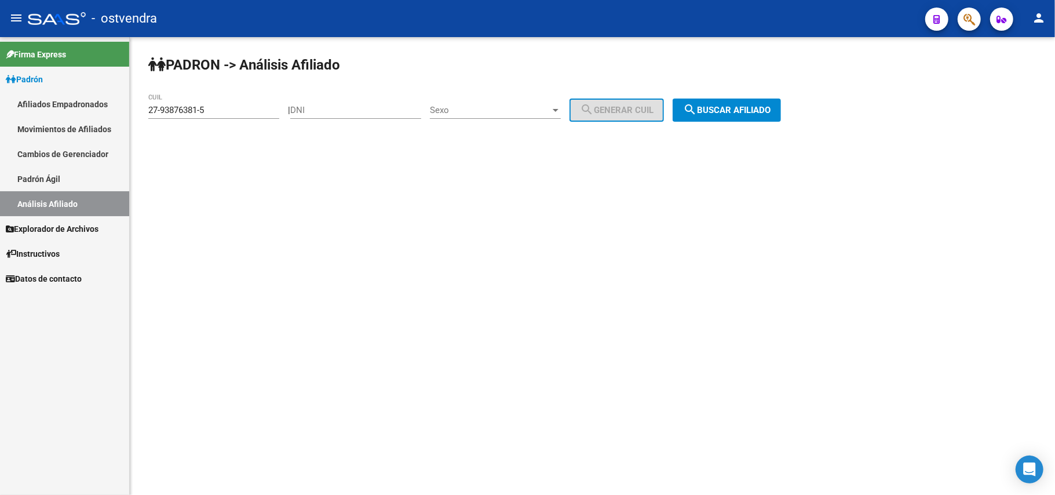
click at [221, 105] on input "27-93876381-5" at bounding box center [213, 110] width 131 height 10
drag, startPoint x: 223, startPoint y: 105, endPoint x: 1, endPoint y: 121, distance: 222.4
click at [1, 121] on mat-sidenav-container "Firma Express Padrón Afiliados Empadronados Movimientos de Afiliados Cambios de…" at bounding box center [527, 266] width 1055 height 458
paste input "27-94617769-0"
click at [762, 107] on span "search Buscar afiliado" at bounding box center [726, 110] width 87 height 10
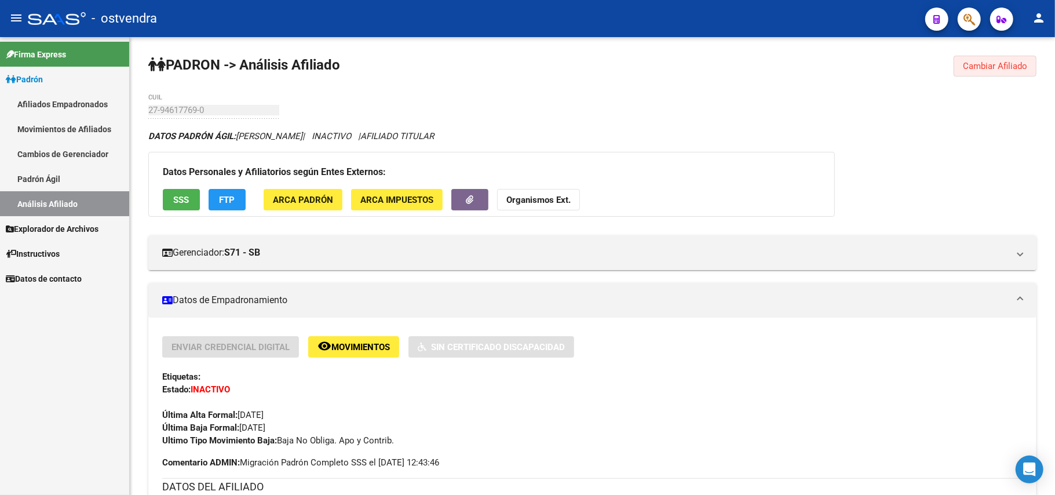
drag, startPoint x: 988, startPoint y: 67, endPoint x: 682, endPoint y: 65, distance: 306.4
click at [981, 66] on span "Cambiar Afiliado" at bounding box center [995, 66] width 64 height 10
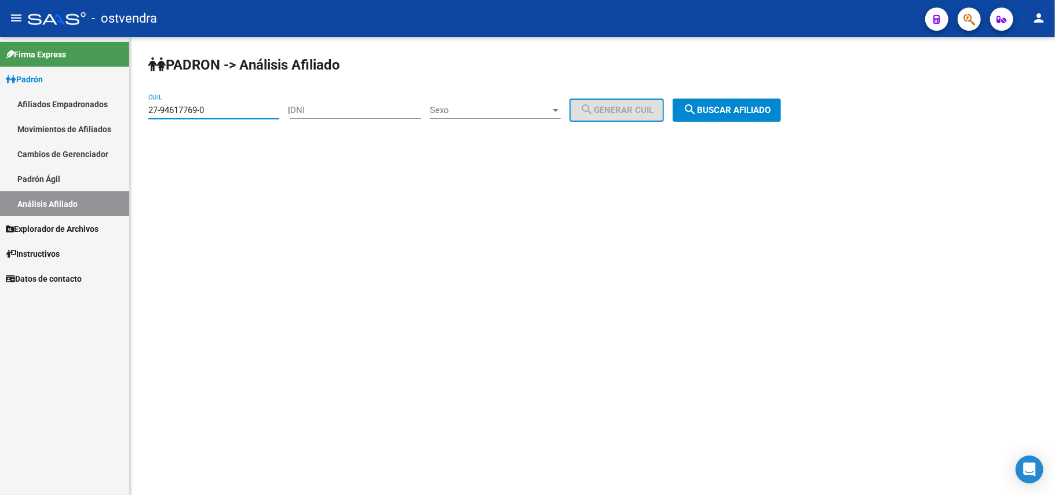
click at [263, 111] on input "27-94617769-0" at bounding box center [213, 110] width 131 height 10
drag, startPoint x: 263, startPoint y: 111, endPoint x: 0, endPoint y: 109, distance: 263.0
click at [0, 109] on mat-sidenav-container "Firma Express Padrón Afiliados Empadronados Movimientos de Afiliados Cambios de…" at bounding box center [527, 266] width 1055 height 458
paste input "813384-4"
click at [722, 105] on span "search Buscar afiliado" at bounding box center [726, 110] width 87 height 10
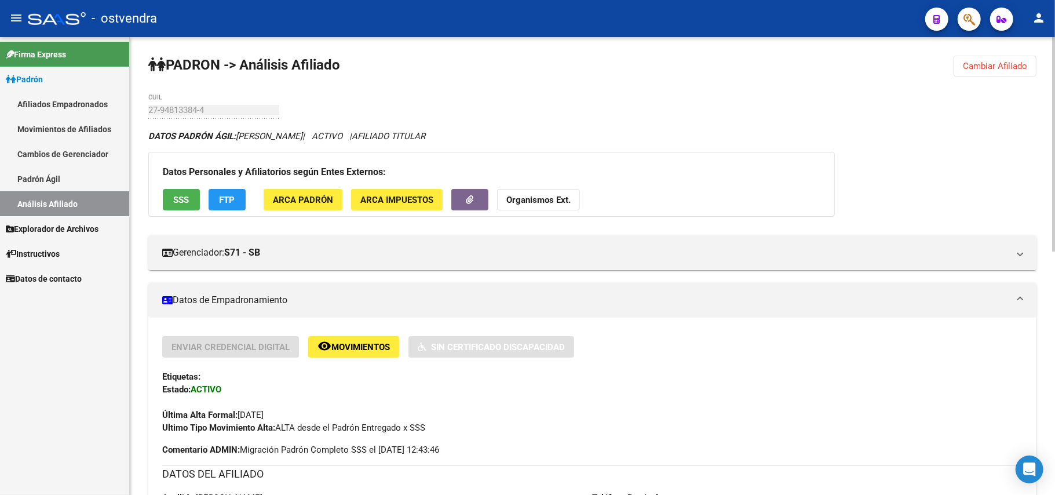
drag, startPoint x: 978, startPoint y: 65, endPoint x: 762, endPoint y: 68, distance: 215.5
click at [969, 65] on span "Cambiar Afiliado" at bounding box center [995, 66] width 64 height 10
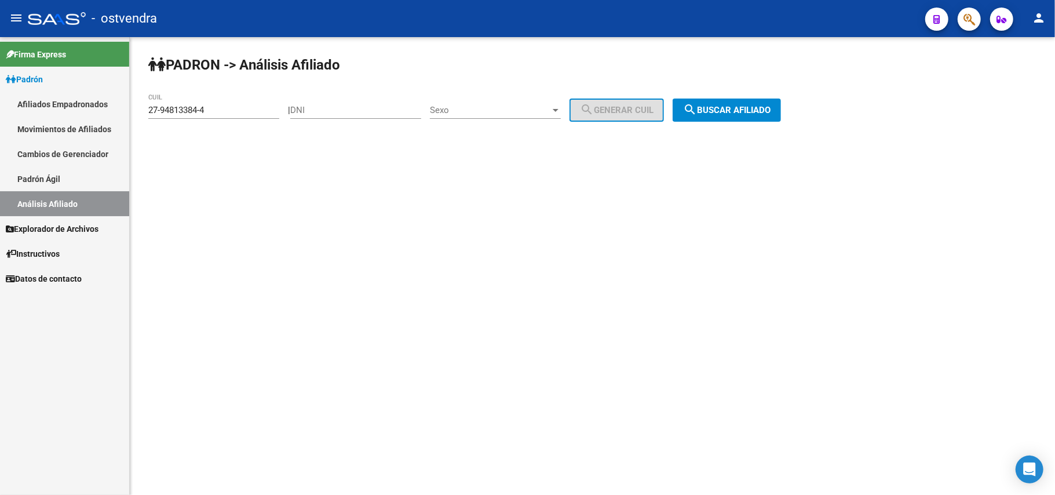
click at [214, 112] on input "27-94813384-4" at bounding box center [213, 110] width 131 height 10
drag, startPoint x: 198, startPoint y: 109, endPoint x: 76, endPoint y: 94, distance: 122.0
click at [76, 94] on mat-sidenav-container "Firma Express Padrón Afiliados Empadronados Movimientos de Afiliados Cambios de…" at bounding box center [527, 266] width 1055 height 458
paste input "5300367-3"
click at [742, 116] on button "search Buscar afiliado" at bounding box center [726, 109] width 108 height 23
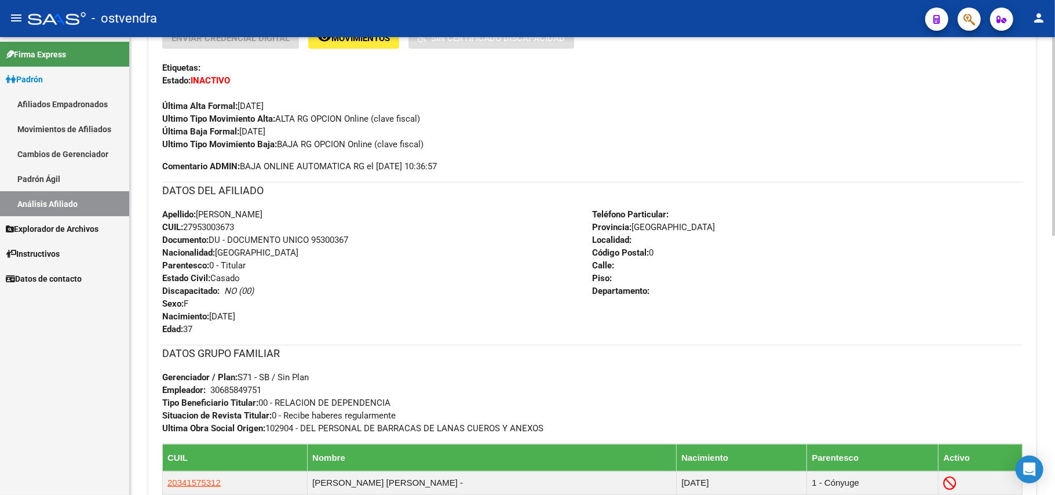
scroll to position [232, 0]
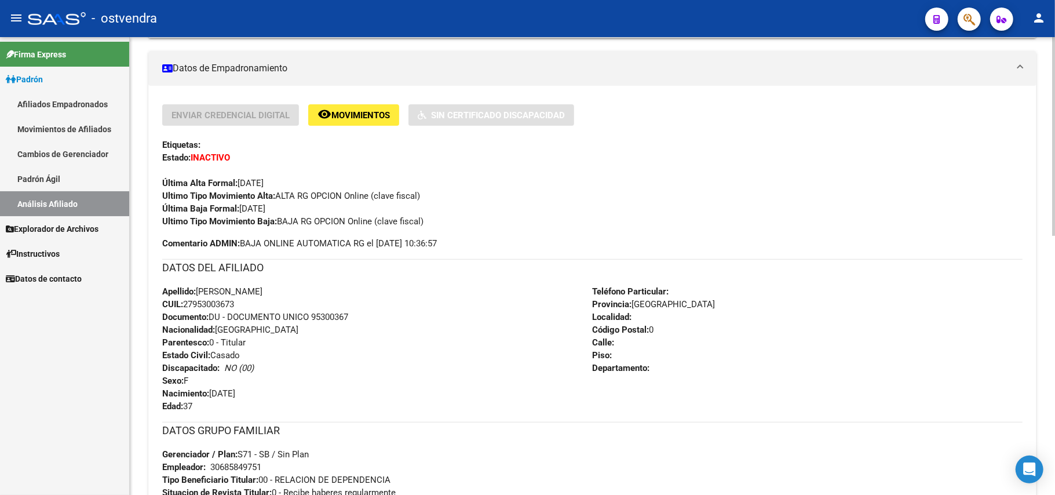
click at [379, 286] on div "Apellido: [PERSON_NAME]: 27953003673 Documento: DU - DOCUMENTO UNICO 95300367 N…" at bounding box center [377, 348] width 430 height 127
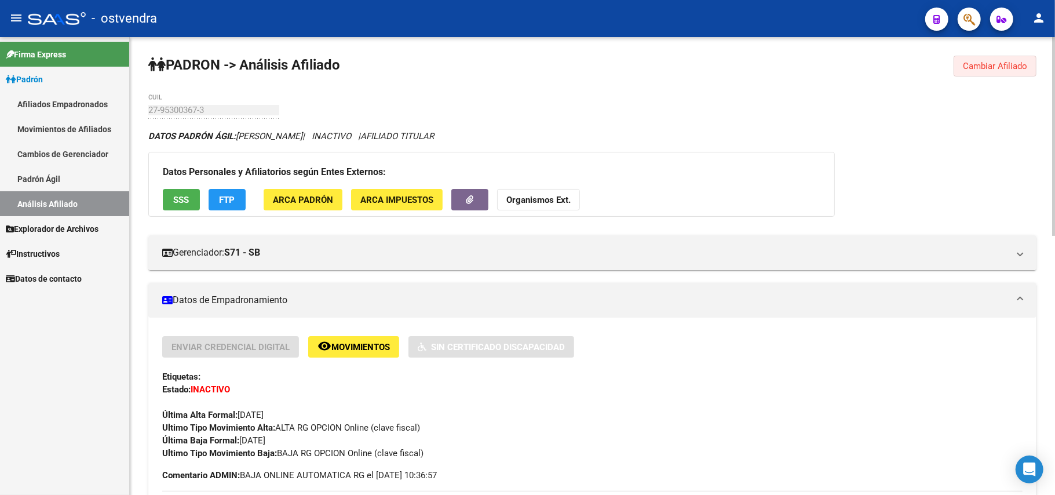
click at [999, 65] on span "Cambiar Afiliado" at bounding box center [995, 66] width 64 height 10
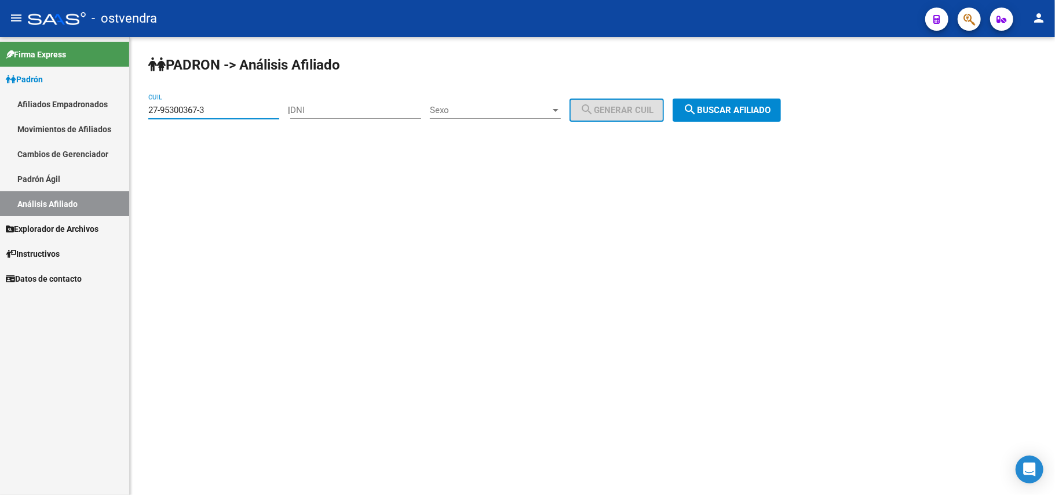
drag, startPoint x: 272, startPoint y: 107, endPoint x: 0, endPoint y: 17, distance: 286.1
click at [0, 17] on div "menu - ostvendra person Firma Express Padrón Afiliados Empadronados Movimientos…" at bounding box center [527, 247] width 1055 height 495
paste input "3-34264271"
type input "23-34264271-3"
click at [748, 107] on span "search Buscar afiliado" at bounding box center [726, 110] width 87 height 10
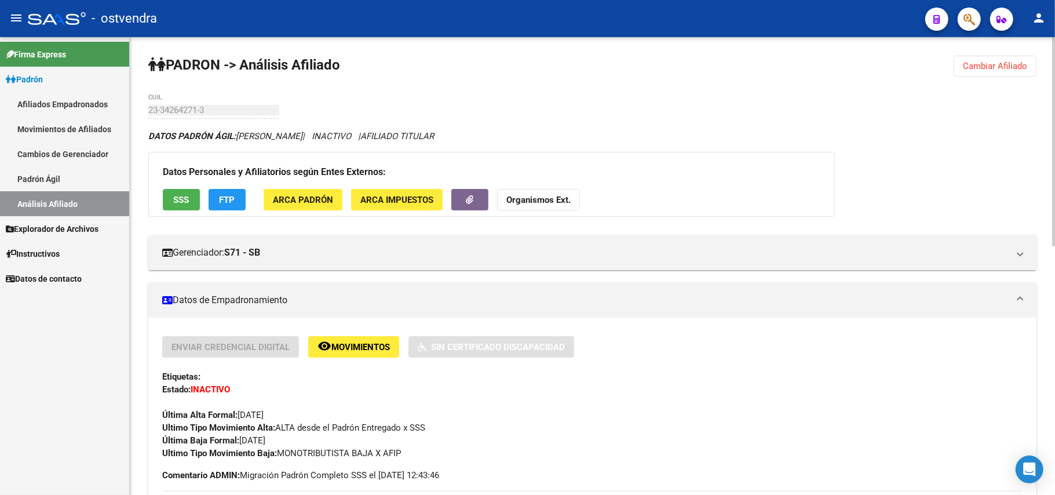
scroll to position [154, 0]
